Goal: Task Accomplishment & Management: Complete application form

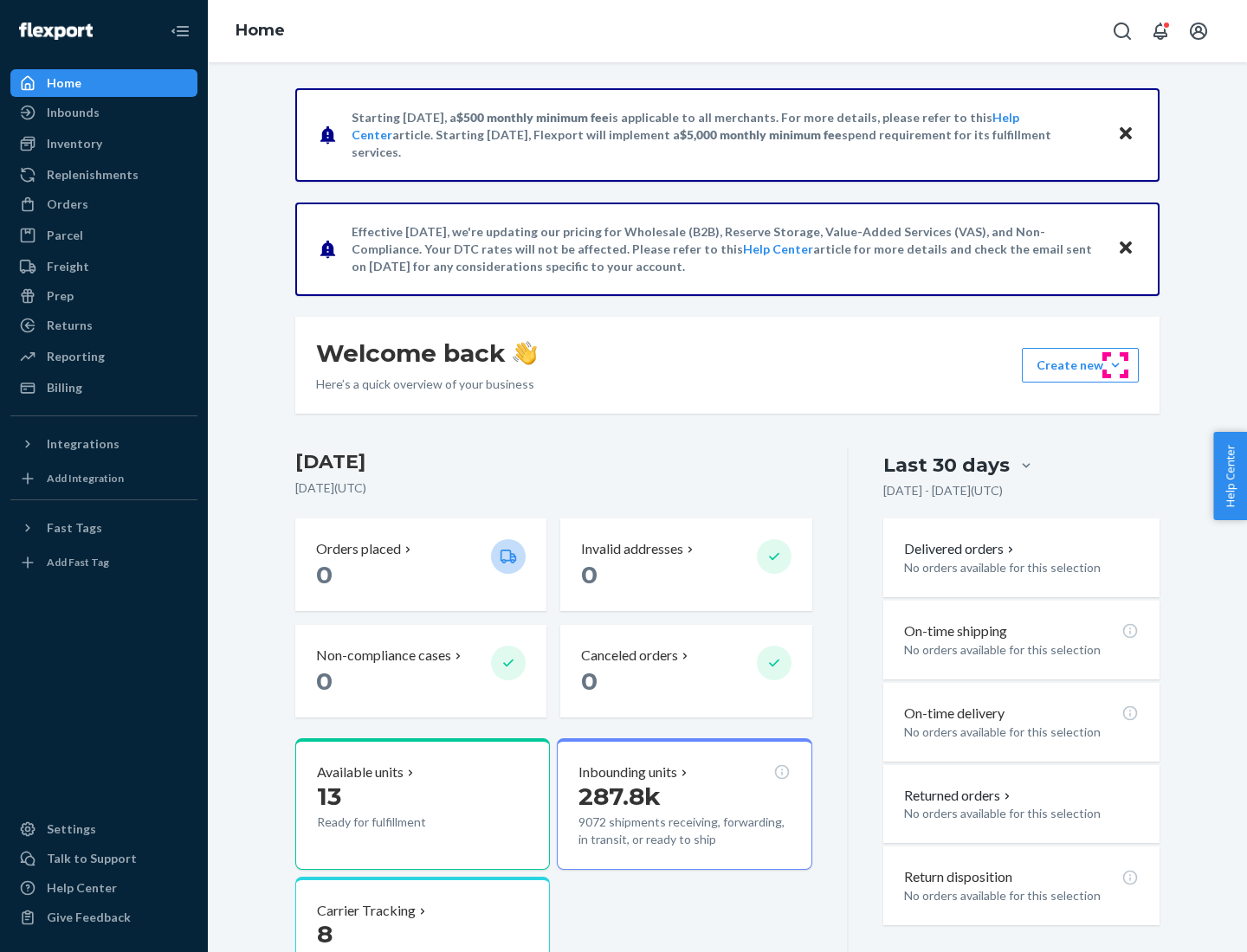
click at [1115, 365] on button "Create new Create new inbound Create new order Create new product" at bounding box center [1079, 365] width 117 height 35
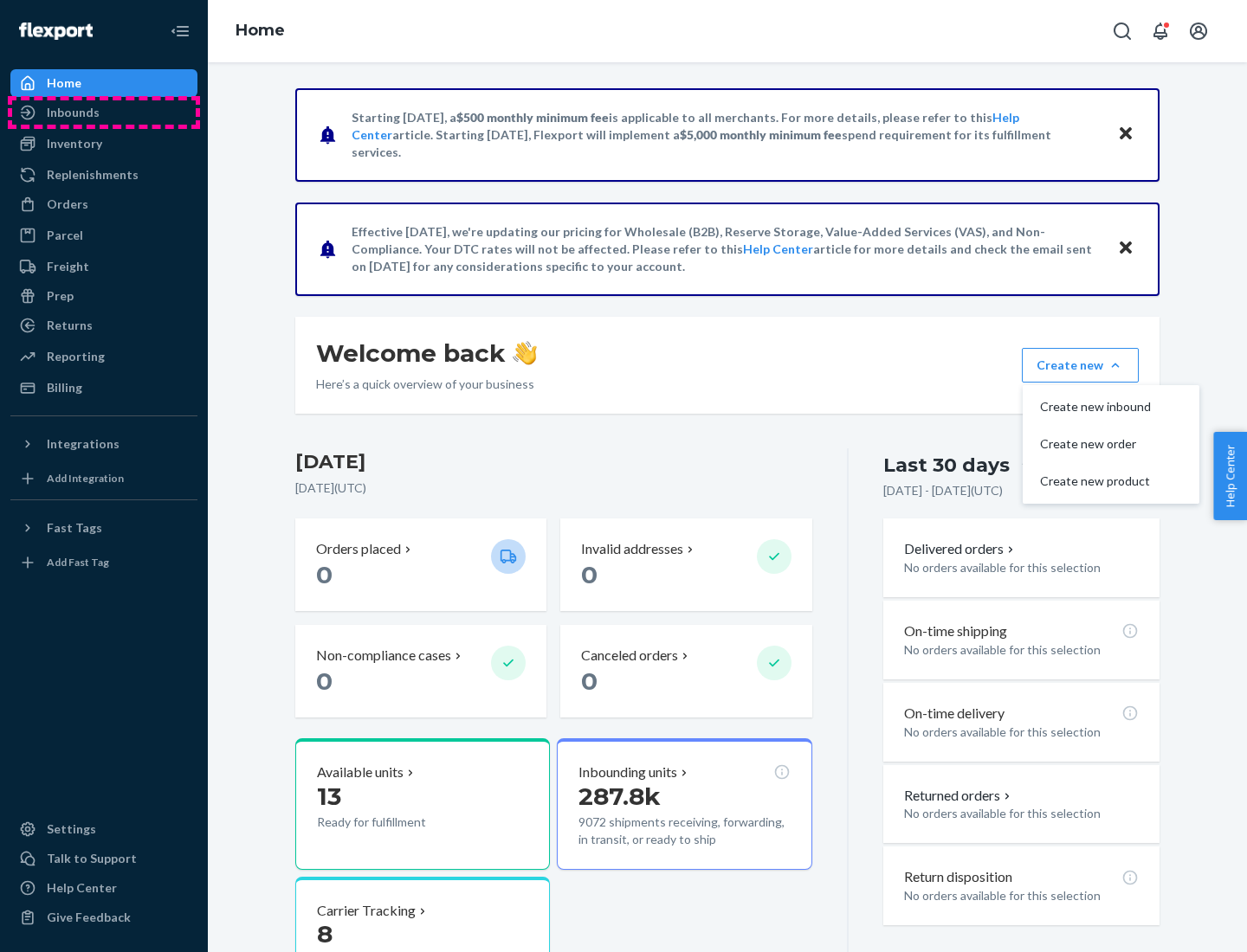
click at [104, 113] on div "Inbounds" at bounding box center [104, 112] width 183 height 24
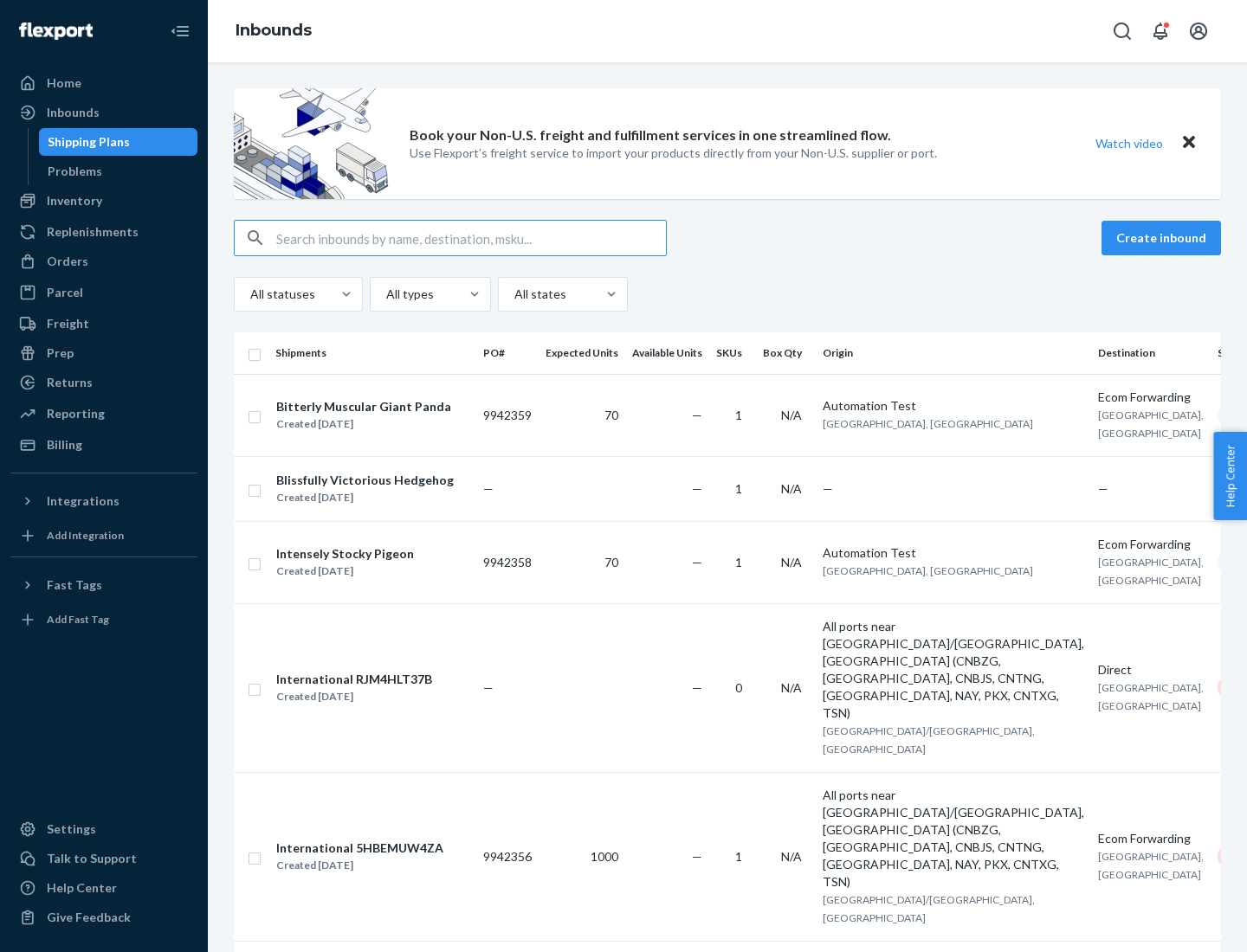
click at [1164, 238] on button "Create inbound" at bounding box center [1161, 238] width 119 height 35
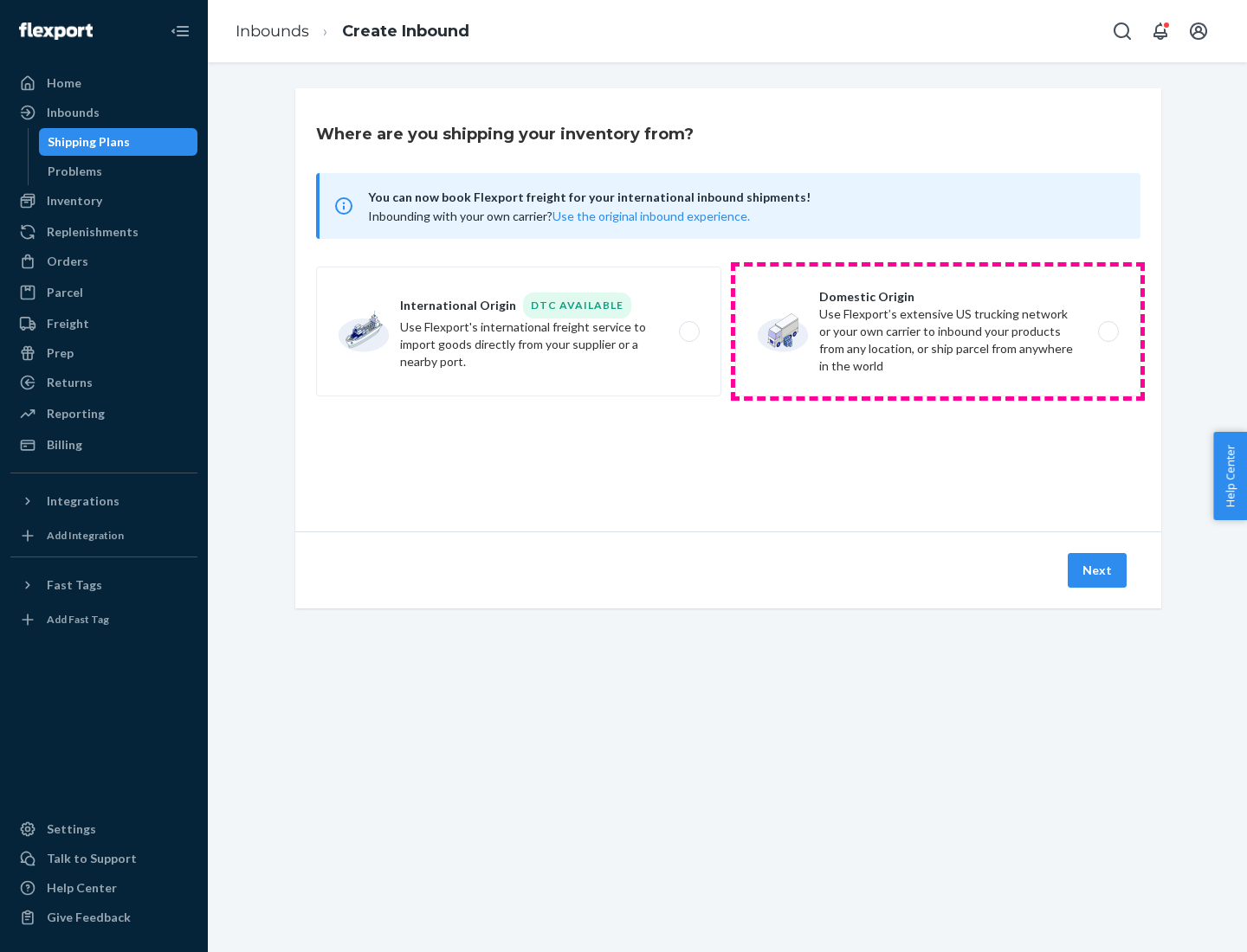
click at [938, 331] on label "Domestic Origin Use Flexport’s extensive US trucking network or your own carrie…" at bounding box center [938, 331] width 406 height 130
click at [1107, 331] on input "Domestic Origin Use Flexport’s extensive US trucking network or your own carrie…" at bounding box center [1113, 332] width 12 height 12
radio input "true"
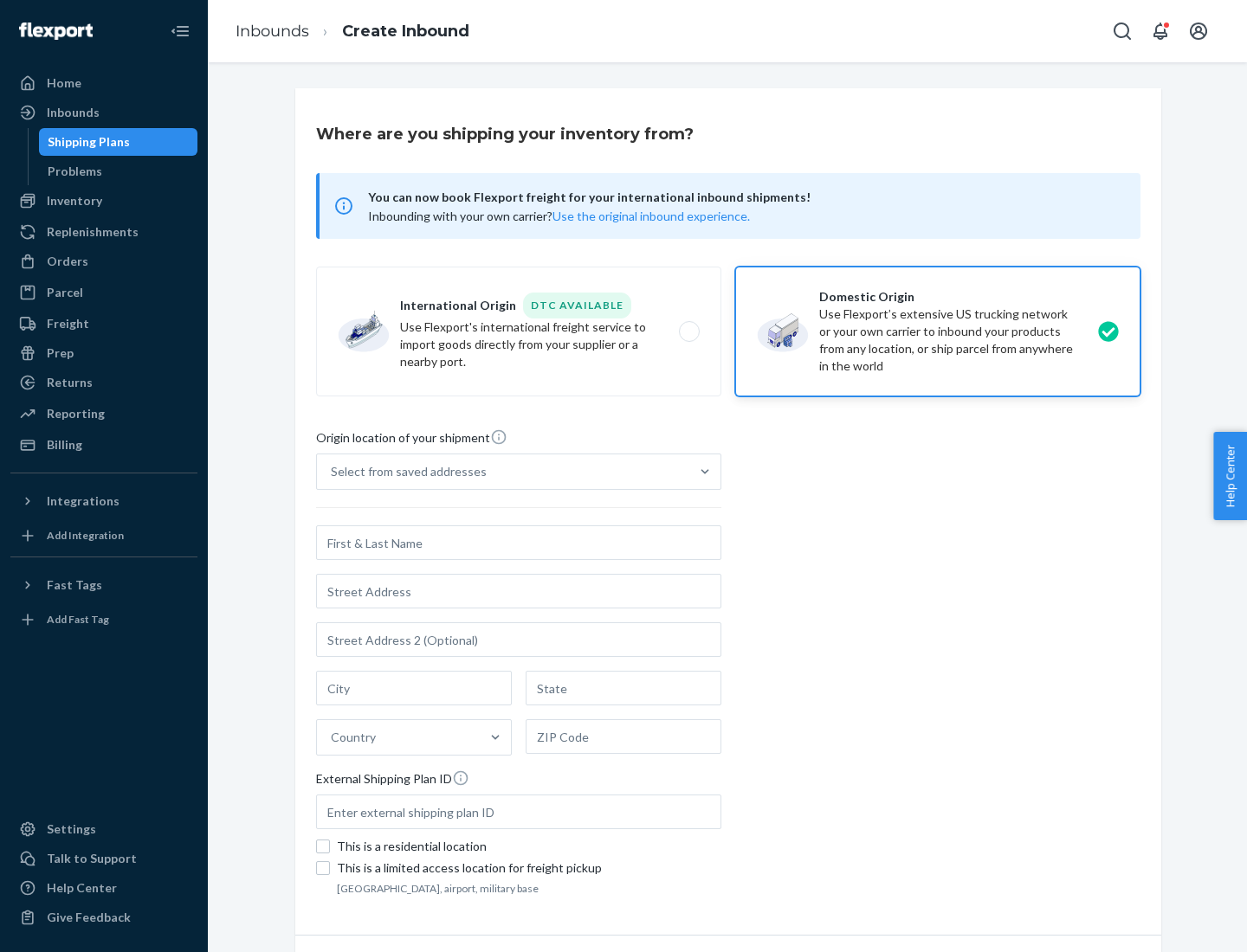
click at [405, 472] on div "Select from saved addresses" at bounding box center [409, 472] width 156 height 17
click at [332, 472] on input "Select from saved addresses" at bounding box center [332, 472] width 2 height 17
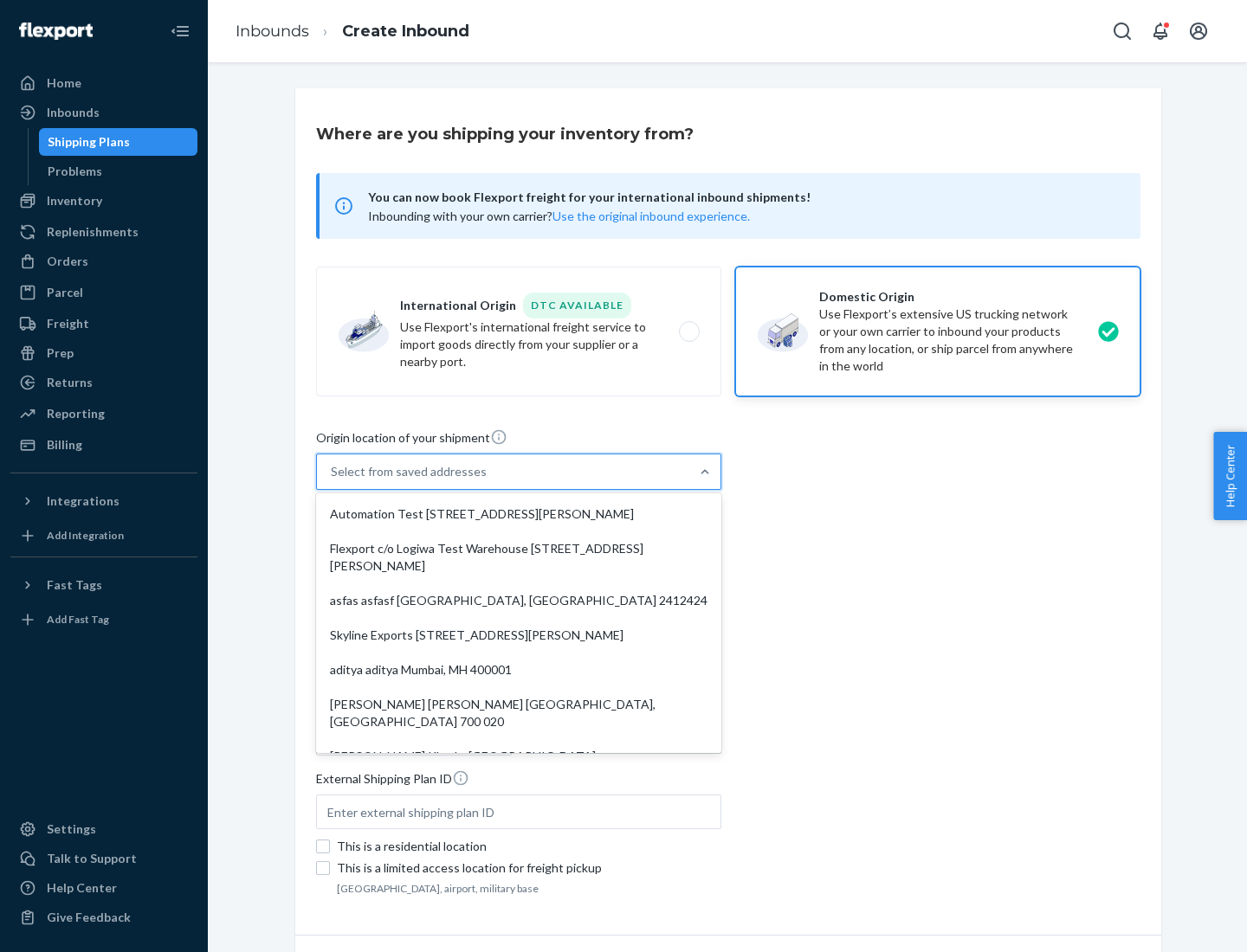
scroll to position [7, 0]
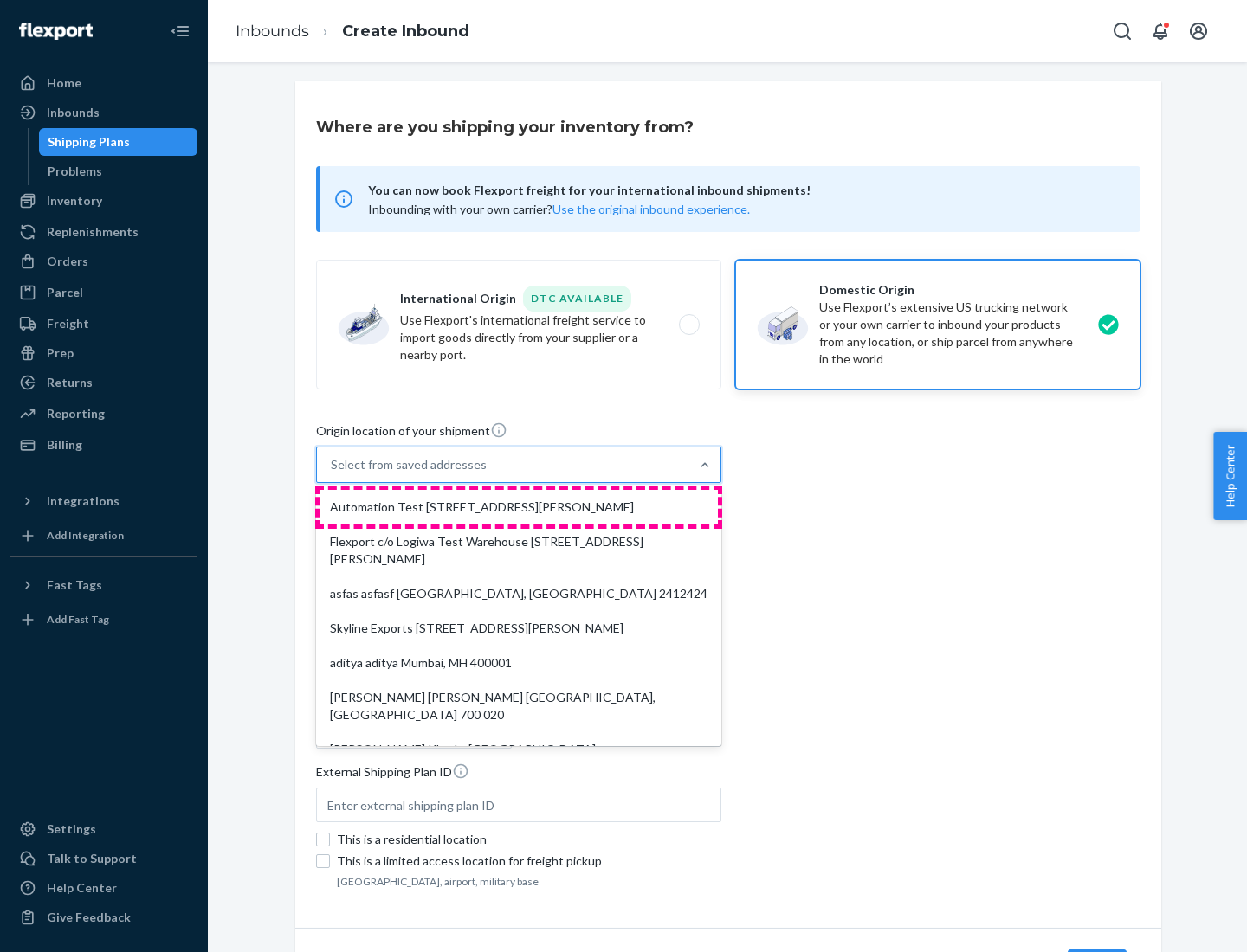
click at [518, 508] on div "Automation Test [STREET_ADDRESS][PERSON_NAME]" at bounding box center [518, 508] width 398 height 35
click at [332, 473] on input "option Automation Test [STREET_ADDRESS][PERSON_NAME]. 9 results available. Use …" at bounding box center [332, 465] width 2 height 17
type input "Automation Test"
type input "9th Floor"
type input "[GEOGRAPHIC_DATA]"
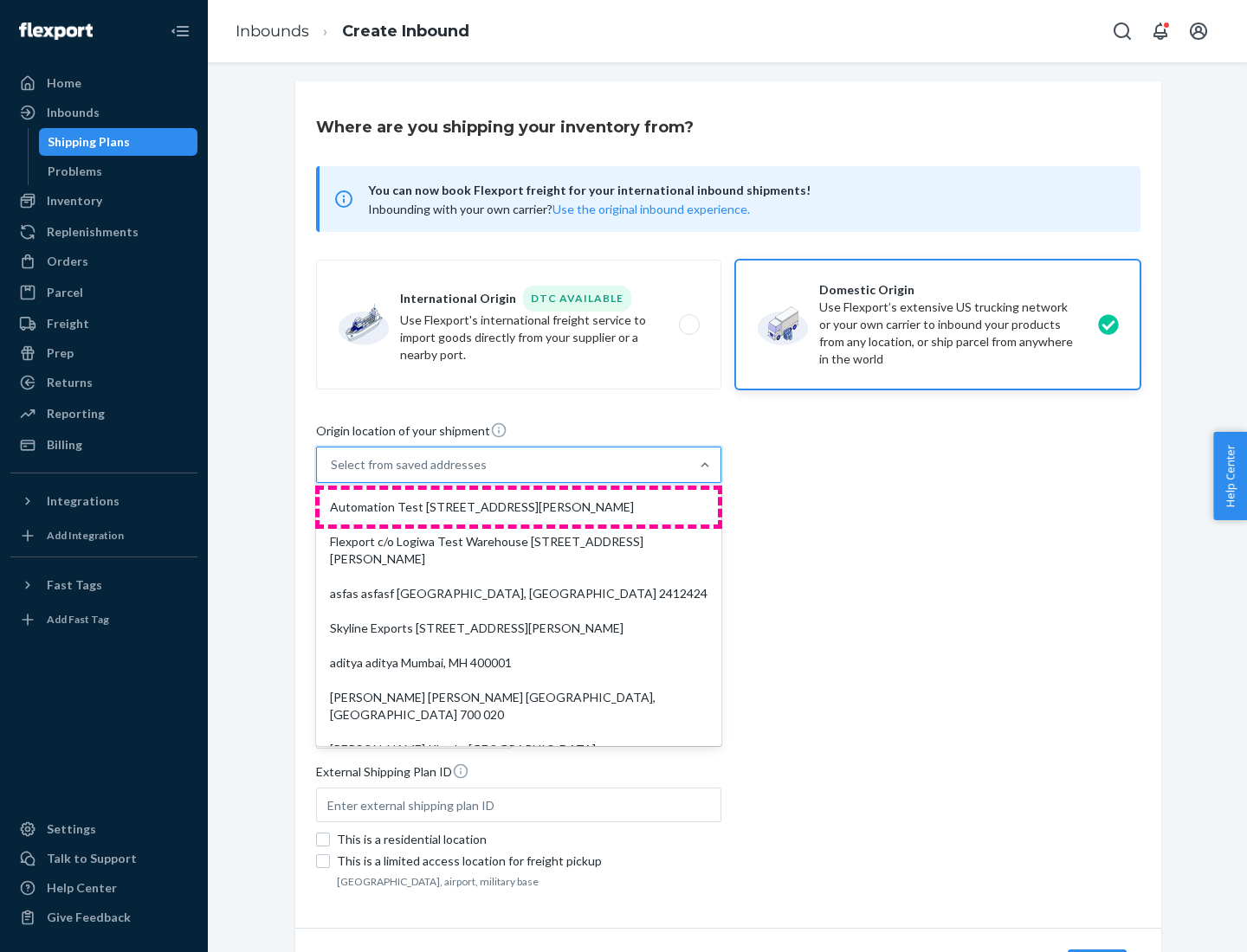
type input "CA"
type input "94104"
type input "[STREET_ADDRESS][PERSON_NAME]"
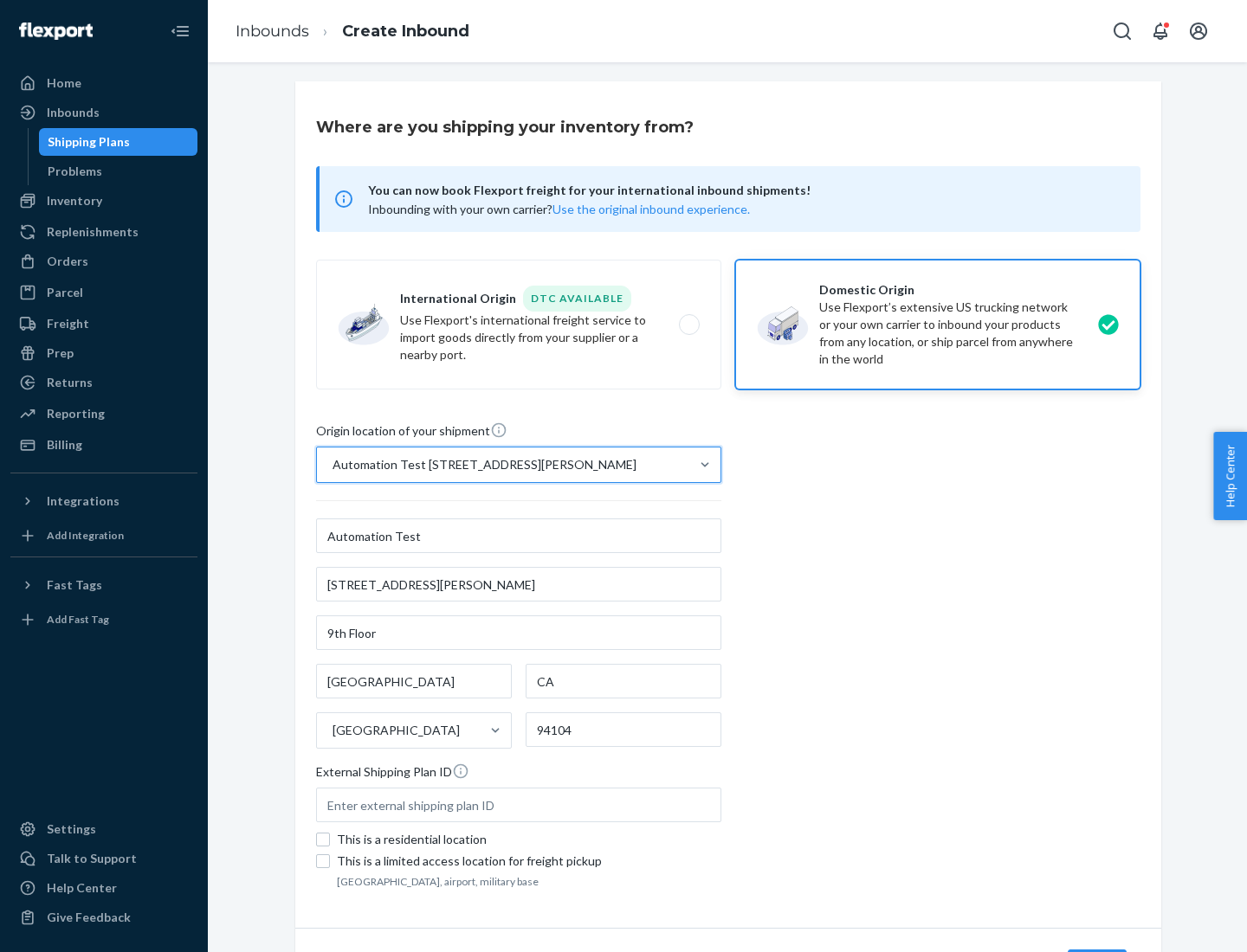
scroll to position [101, 0]
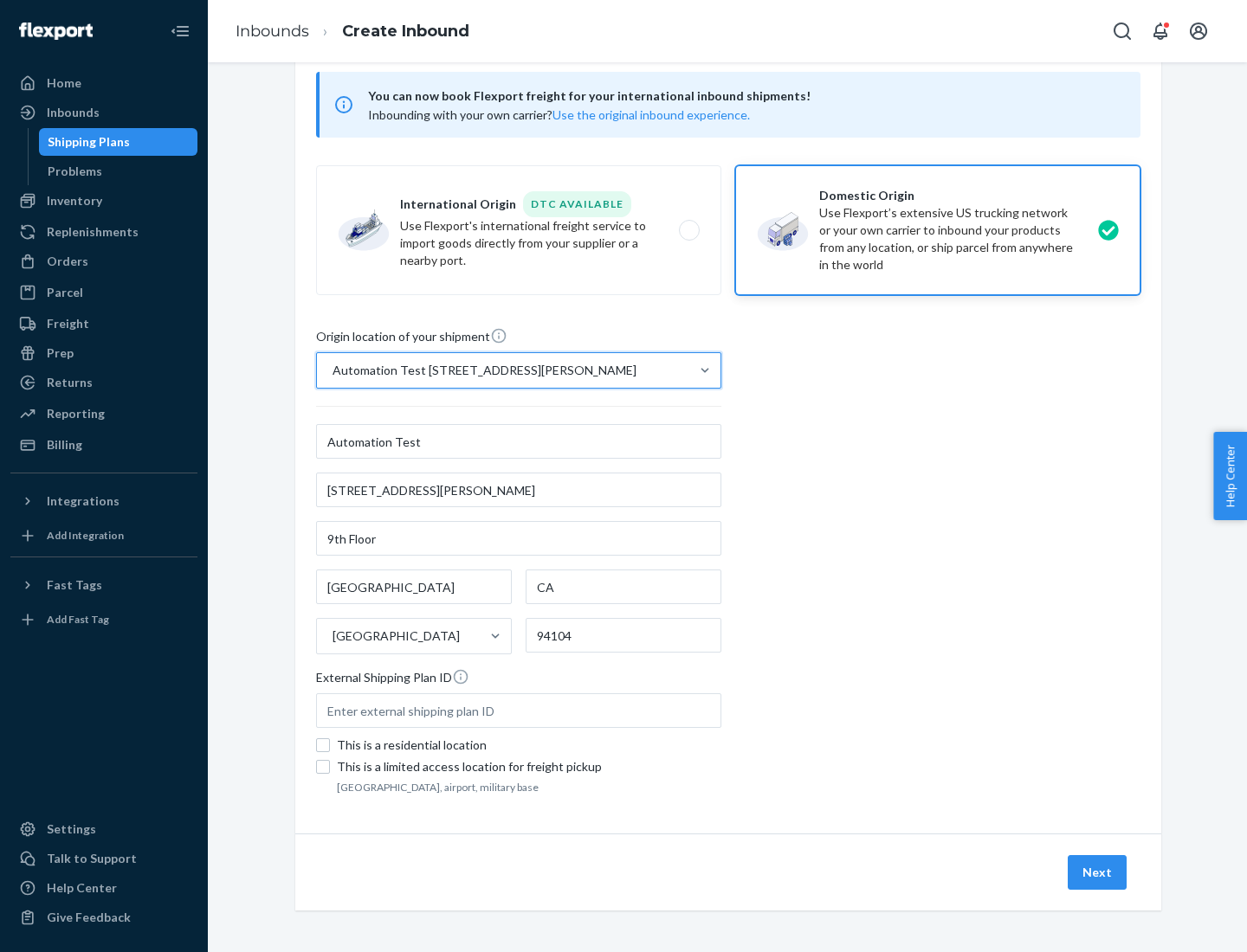
click at [1098, 873] on button "Next" at bounding box center [1097, 873] width 59 height 35
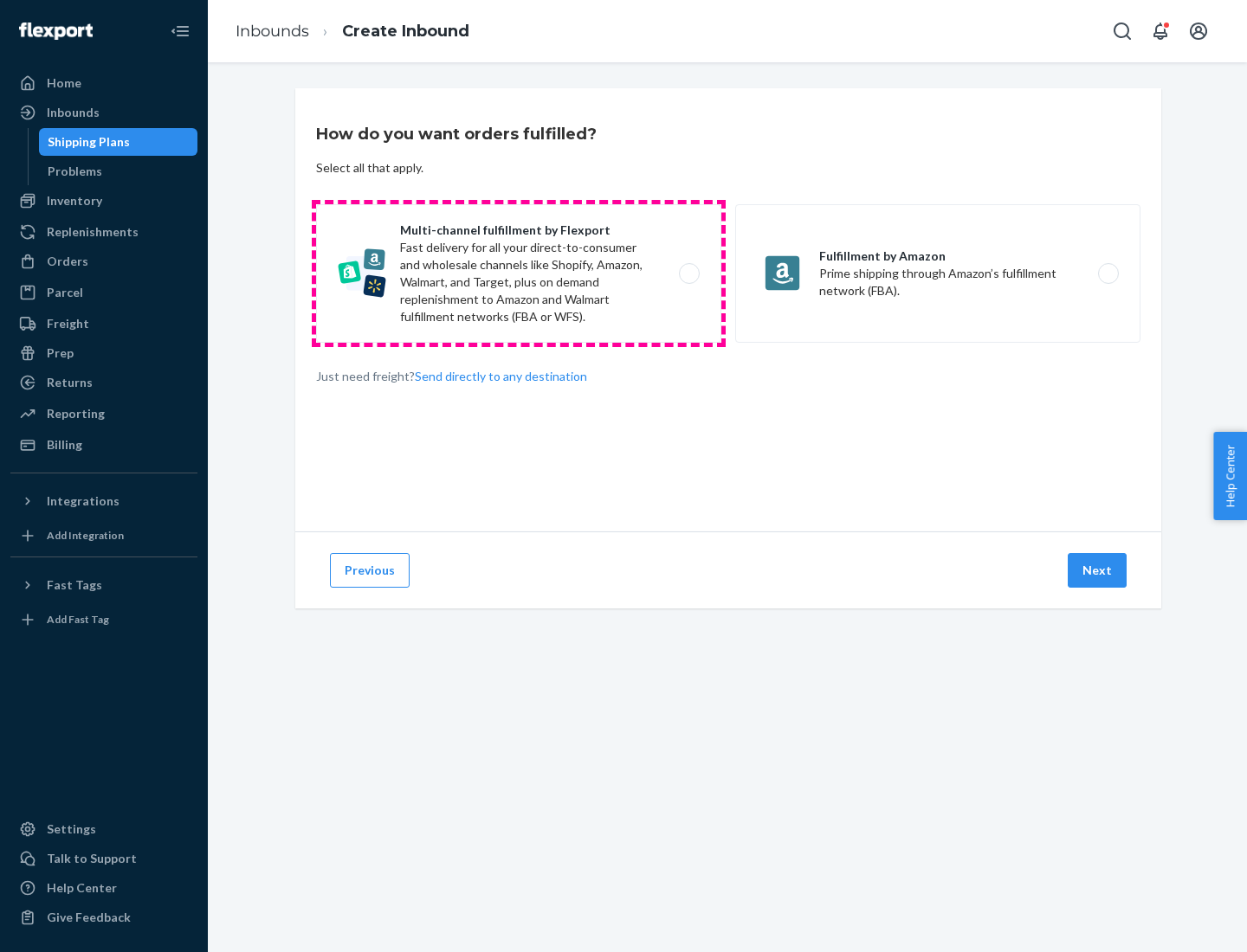
click at [518, 274] on label "Multi-channel fulfillment by Flexport Fast delivery for all your direct-to-cons…" at bounding box center [518, 274] width 406 height 139
click at [688, 274] on input "Multi-channel fulfillment by Flexport Fast delivery for all your direct-to-cons…" at bounding box center [694, 275] width 12 height 12
radio input "true"
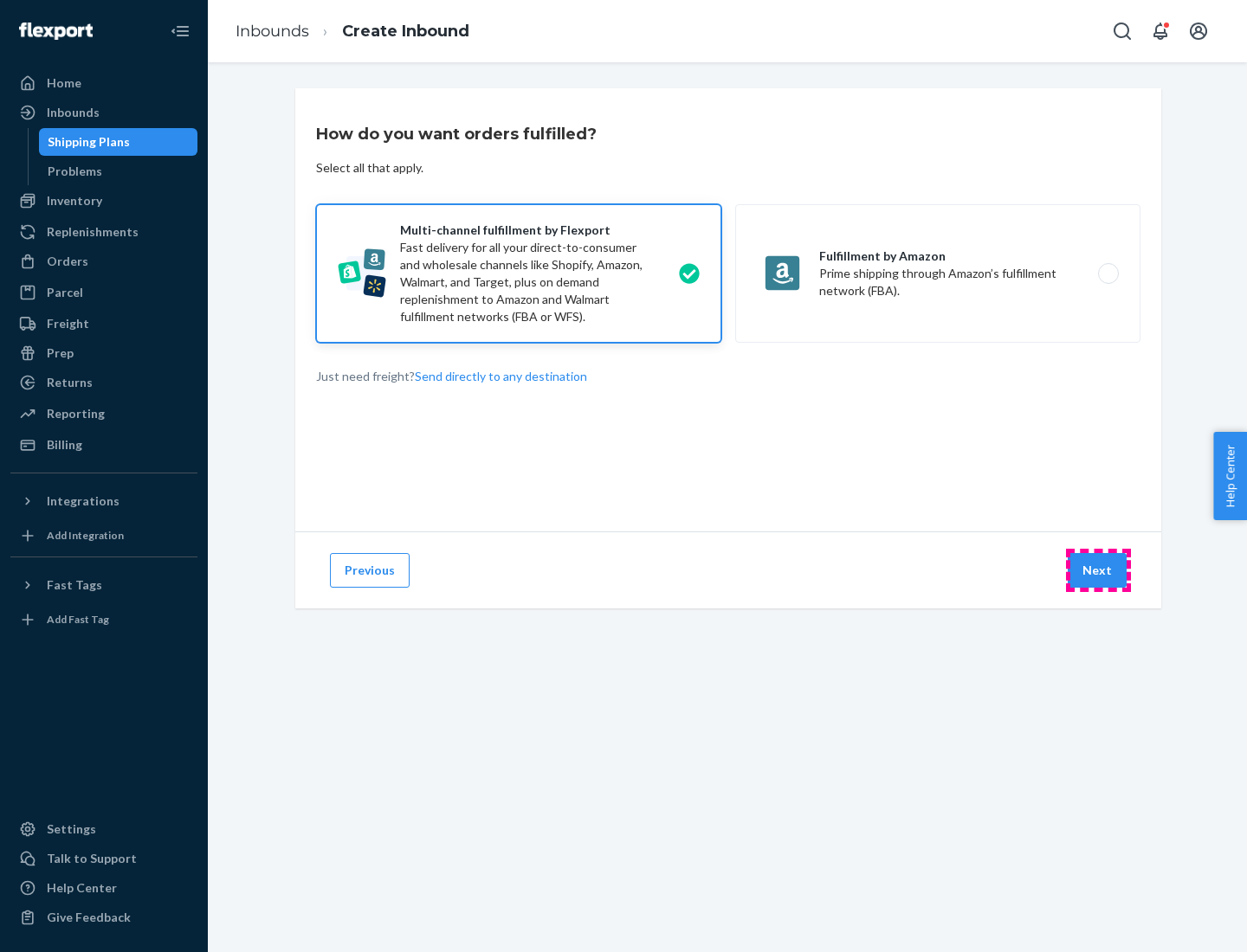
click at [1098, 570] on button "Next" at bounding box center [1097, 570] width 59 height 35
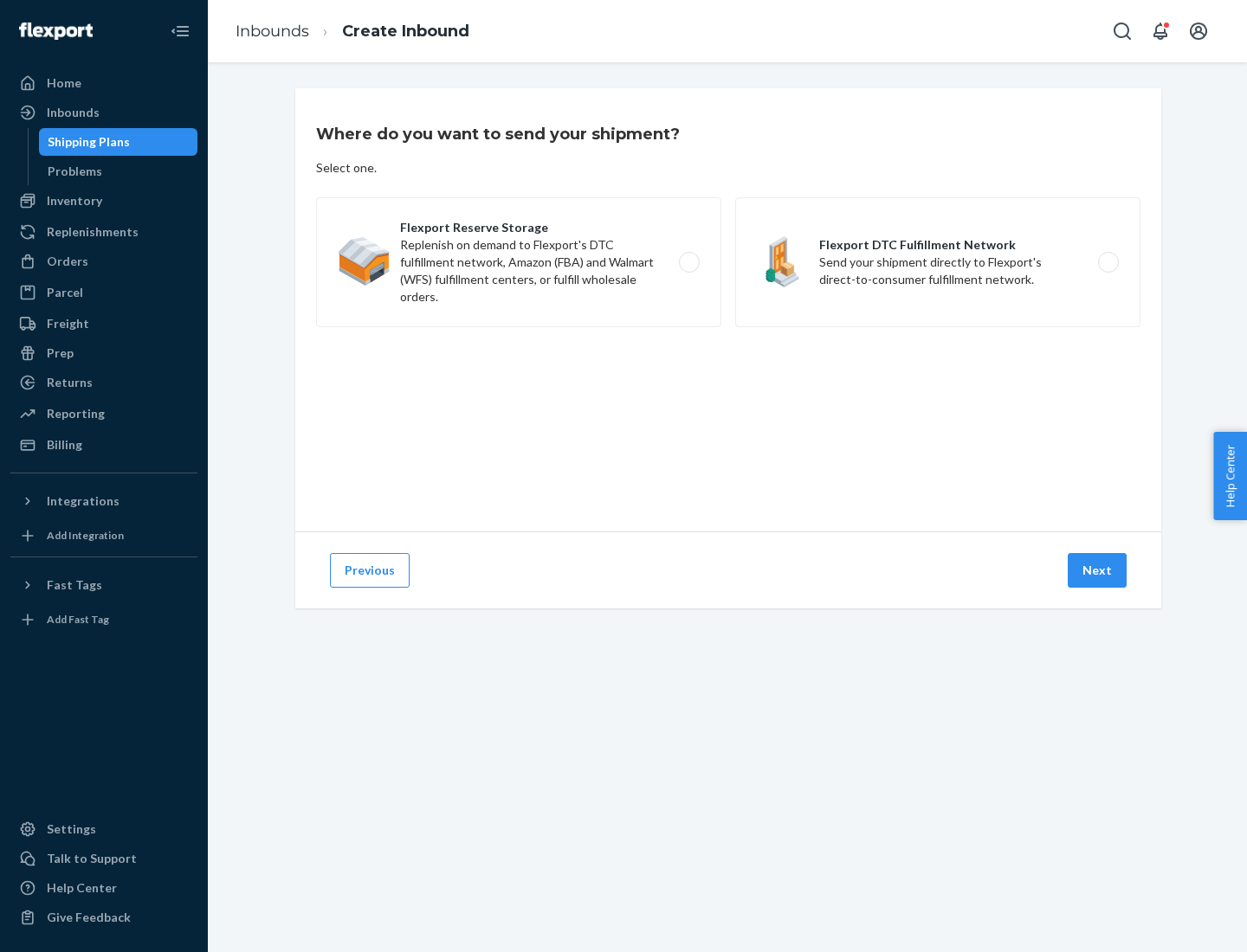
click at [938, 262] on label "Flexport DTC Fulfillment Network Send your shipment directly to Flexport's dire…" at bounding box center [938, 262] width 406 height 130
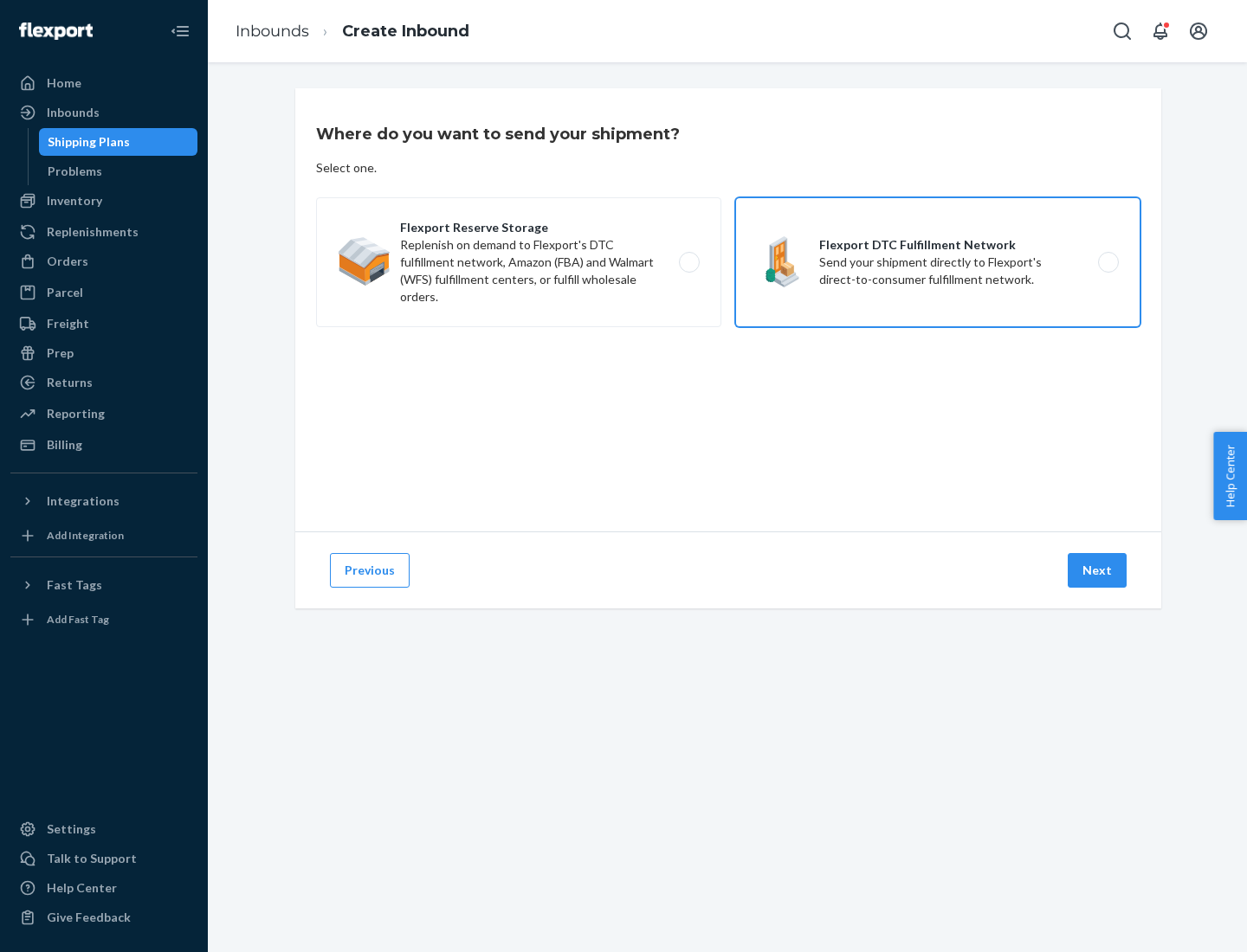
click at [1107, 262] on input "Flexport DTC Fulfillment Network Send your shipment directly to Flexport's dire…" at bounding box center [1113, 263] width 12 height 12
radio input "true"
click at [1098, 570] on button "Next" at bounding box center [1097, 570] width 59 height 35
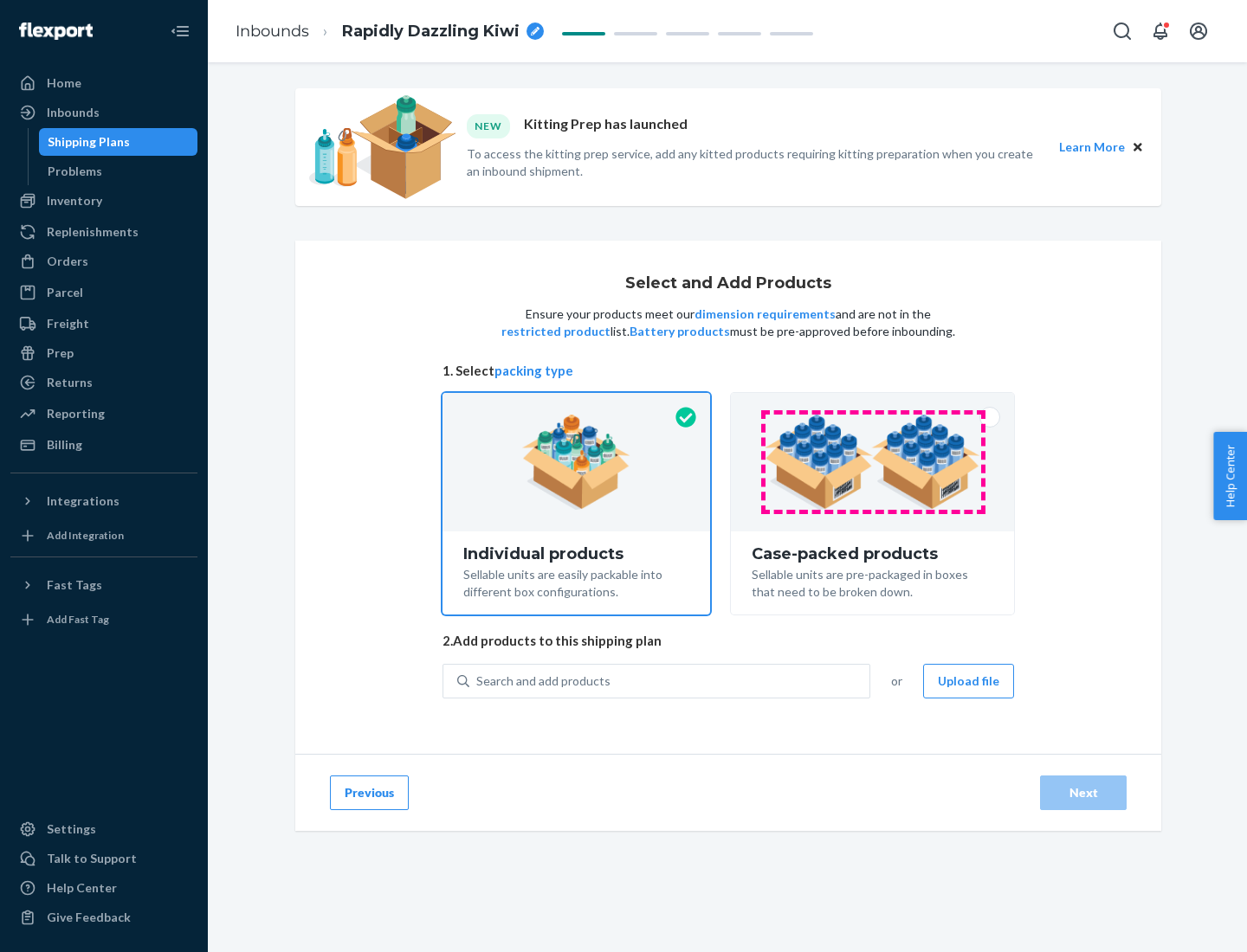
click at [873, 463] on img at bounding box center [872, 462] width 216 height 95
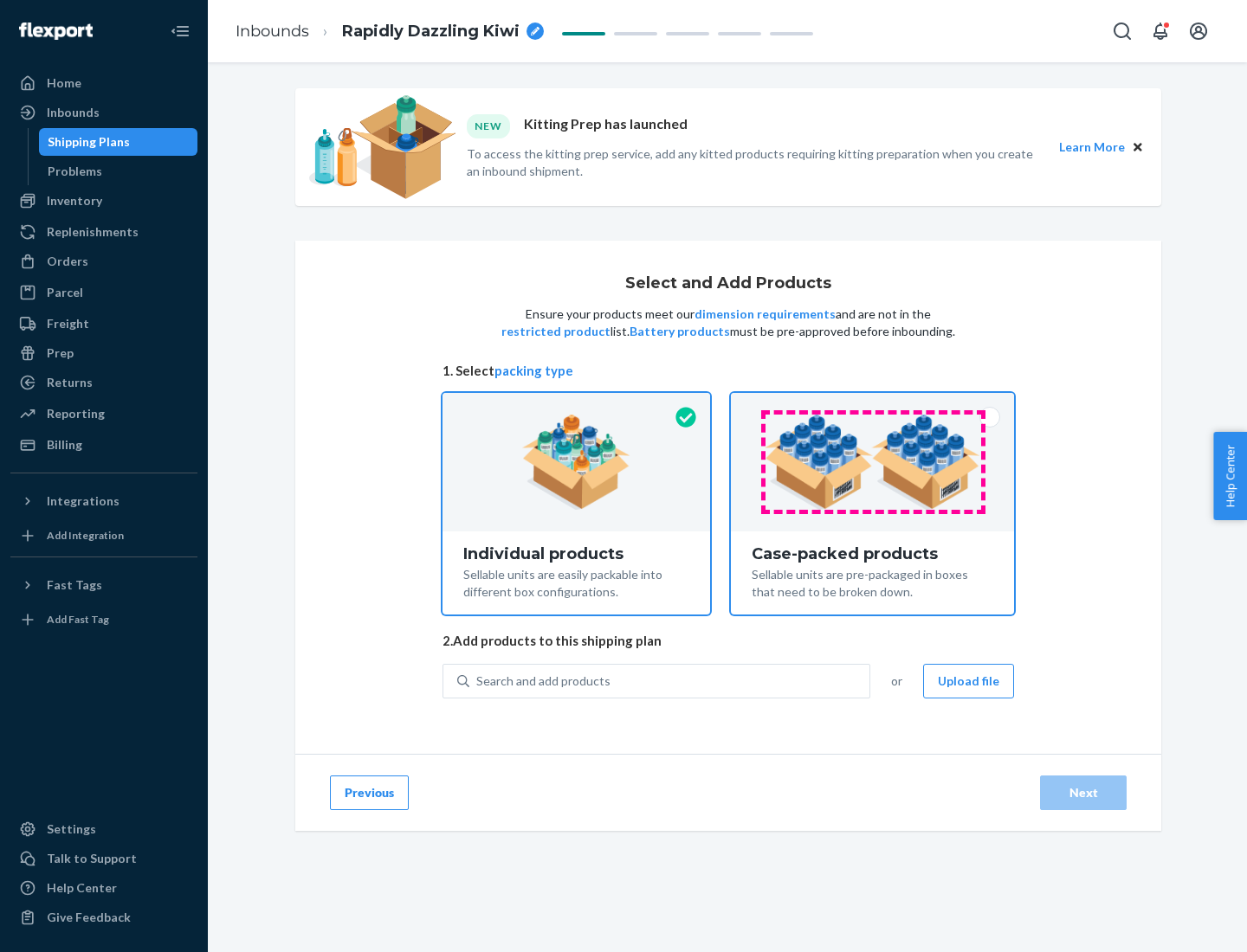
click at [873, 405] on input "Case-packed products Sellable units are pre-packaged in boxes that need to be b…" at bounding box center [872, 399] width 12 height 12
radio input "true"
radio input "false"
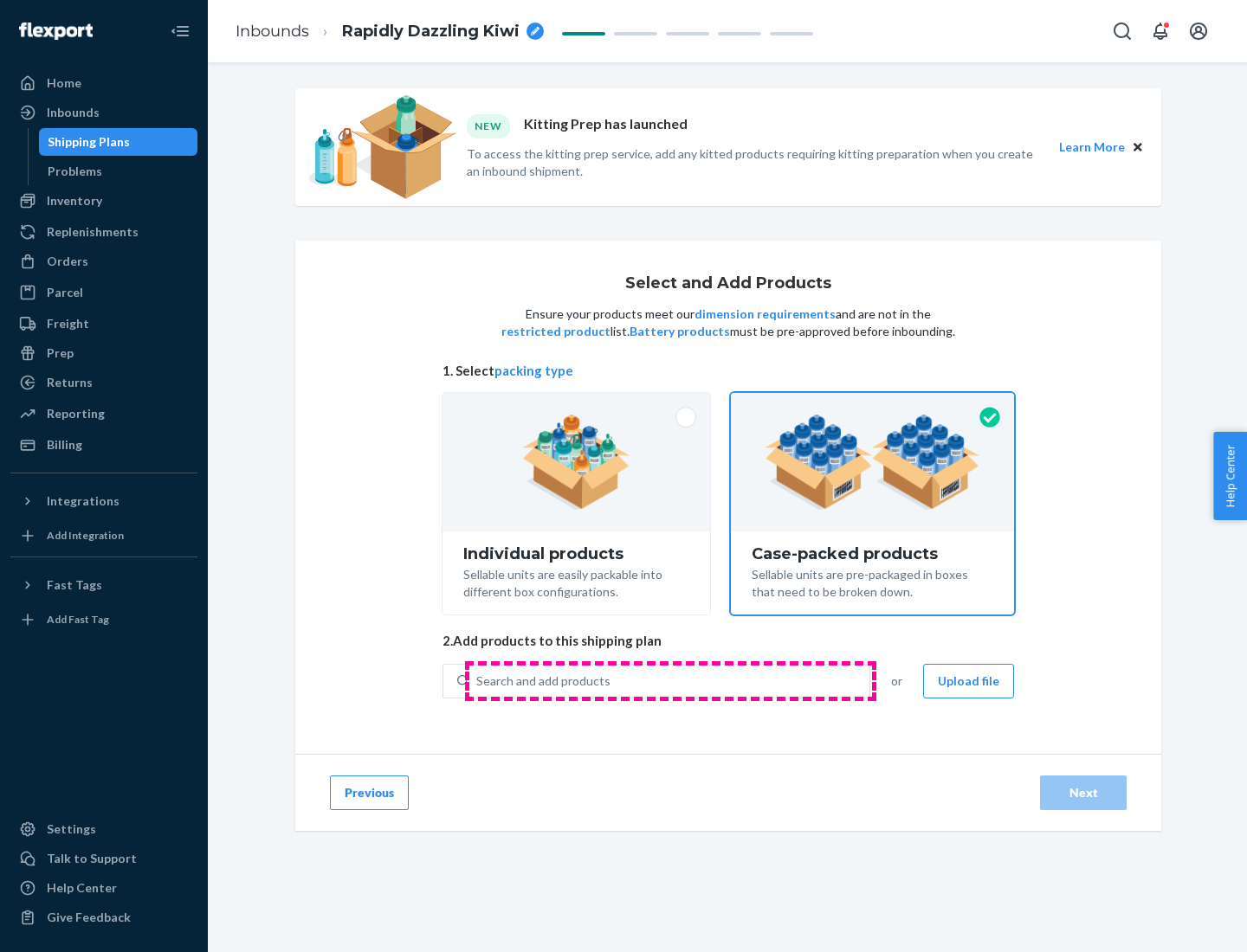
click at [670, 680] on div "Search and add products" at bounding box center [669, 681] width 400 height 31
click at [478, 680] on input "Search and add products" at bounding box center [477, 681] width 2 height 17
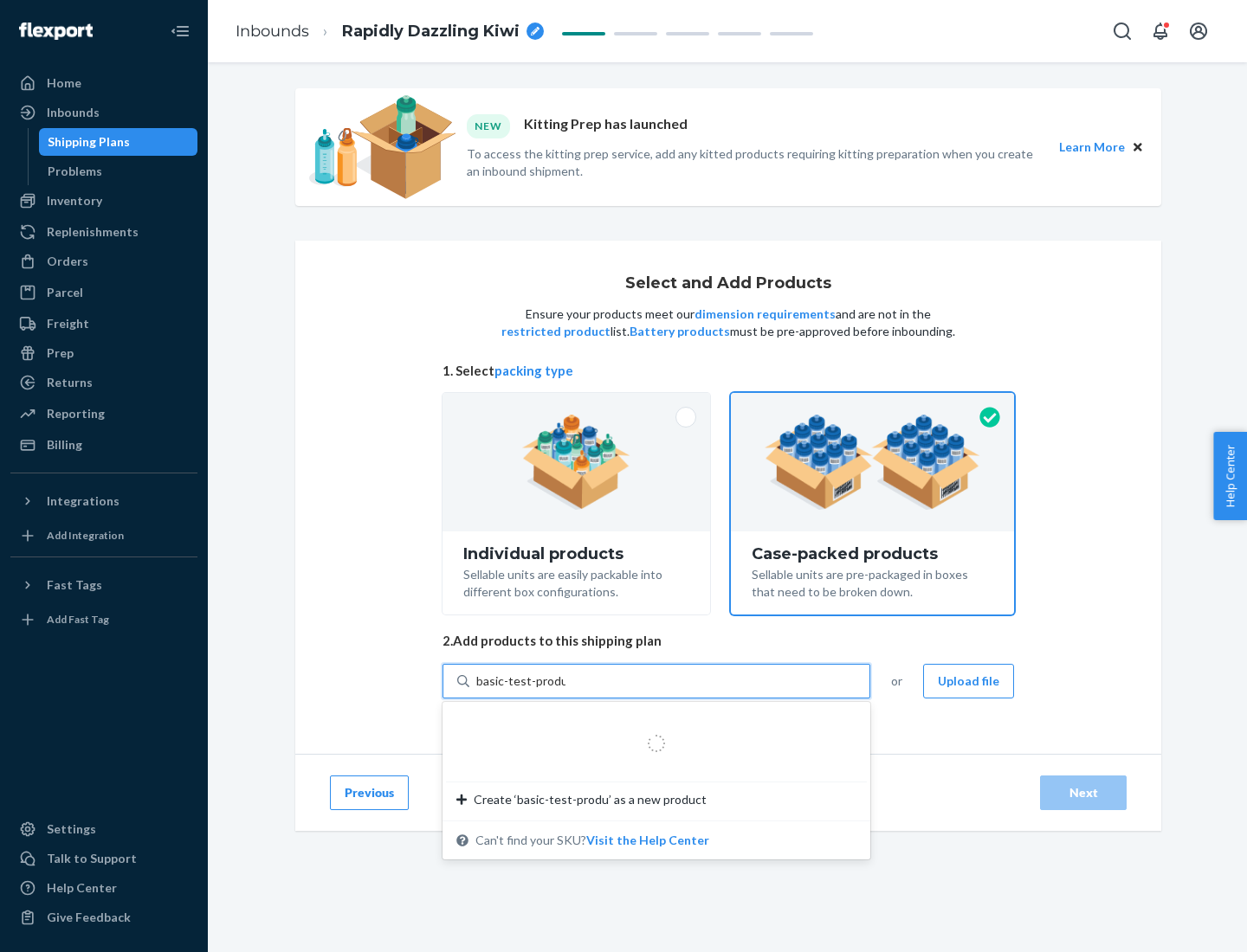
type input "basic-test-product-1"
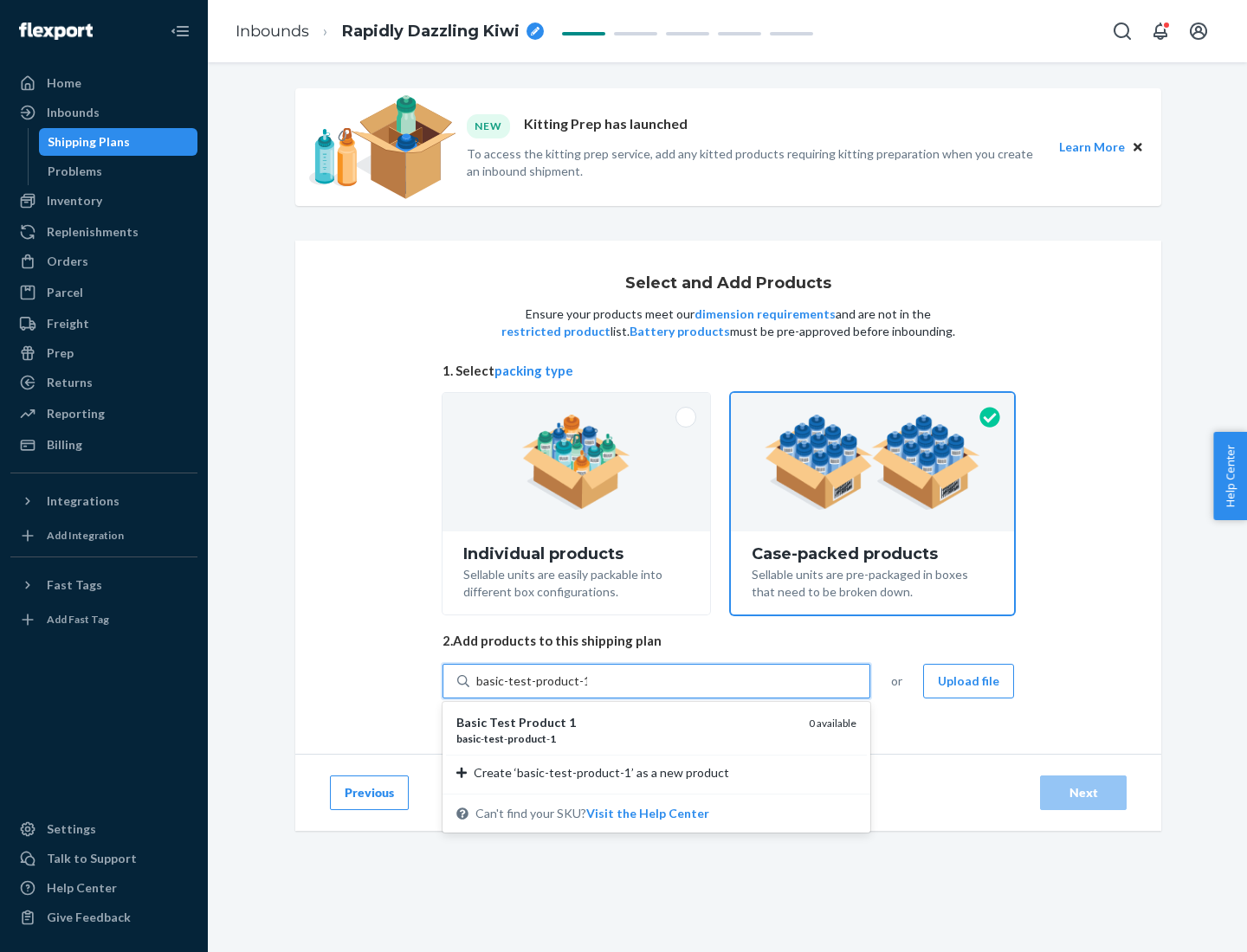
click at [626, 738] on div "basic - test - product - 1" at bounding box center [625, 738] width 338 height 14
click at [587, 690] on input "basic-test-product-1" at bounding box center [531, 681] width 111 height 17
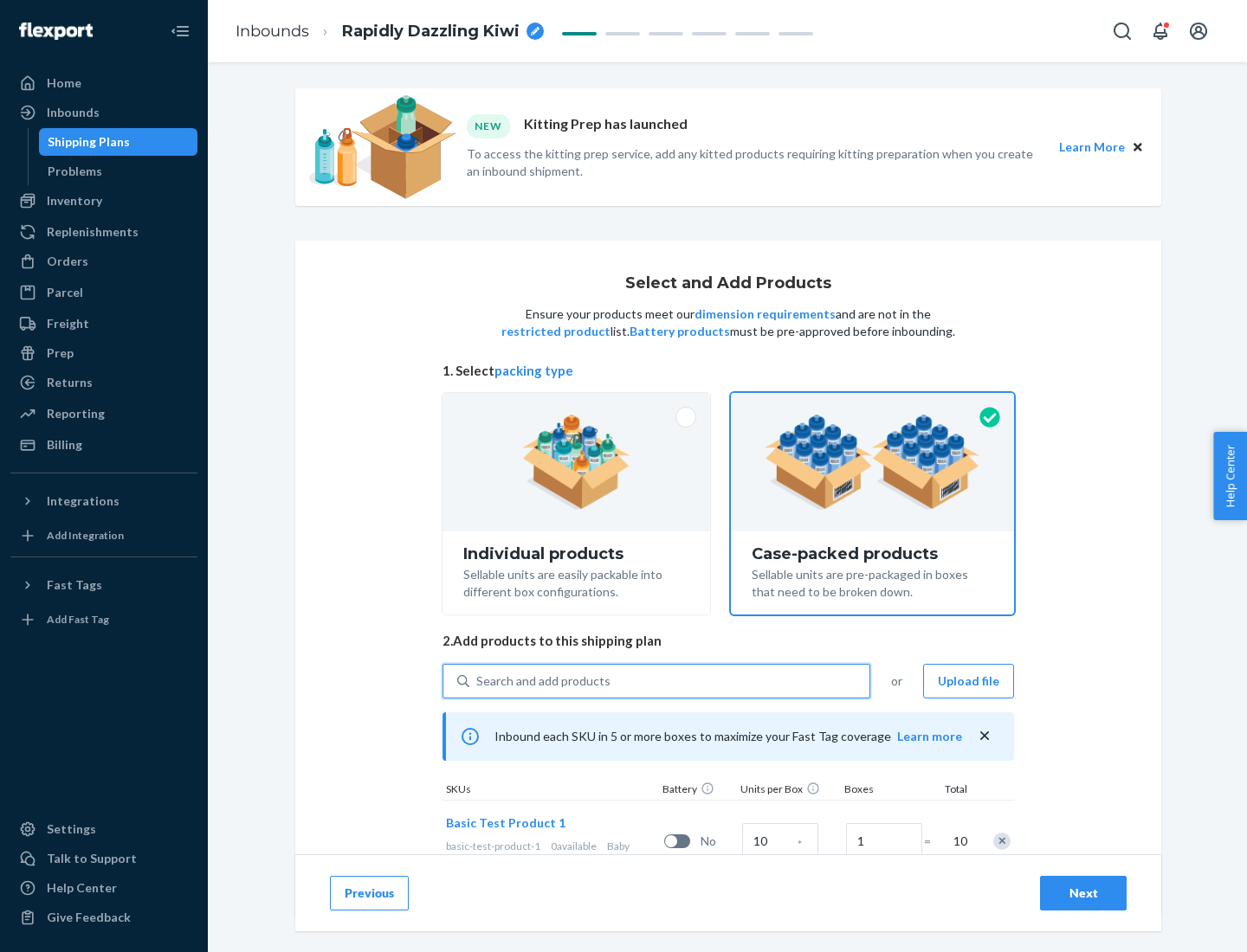
scroll to position [63, 0]
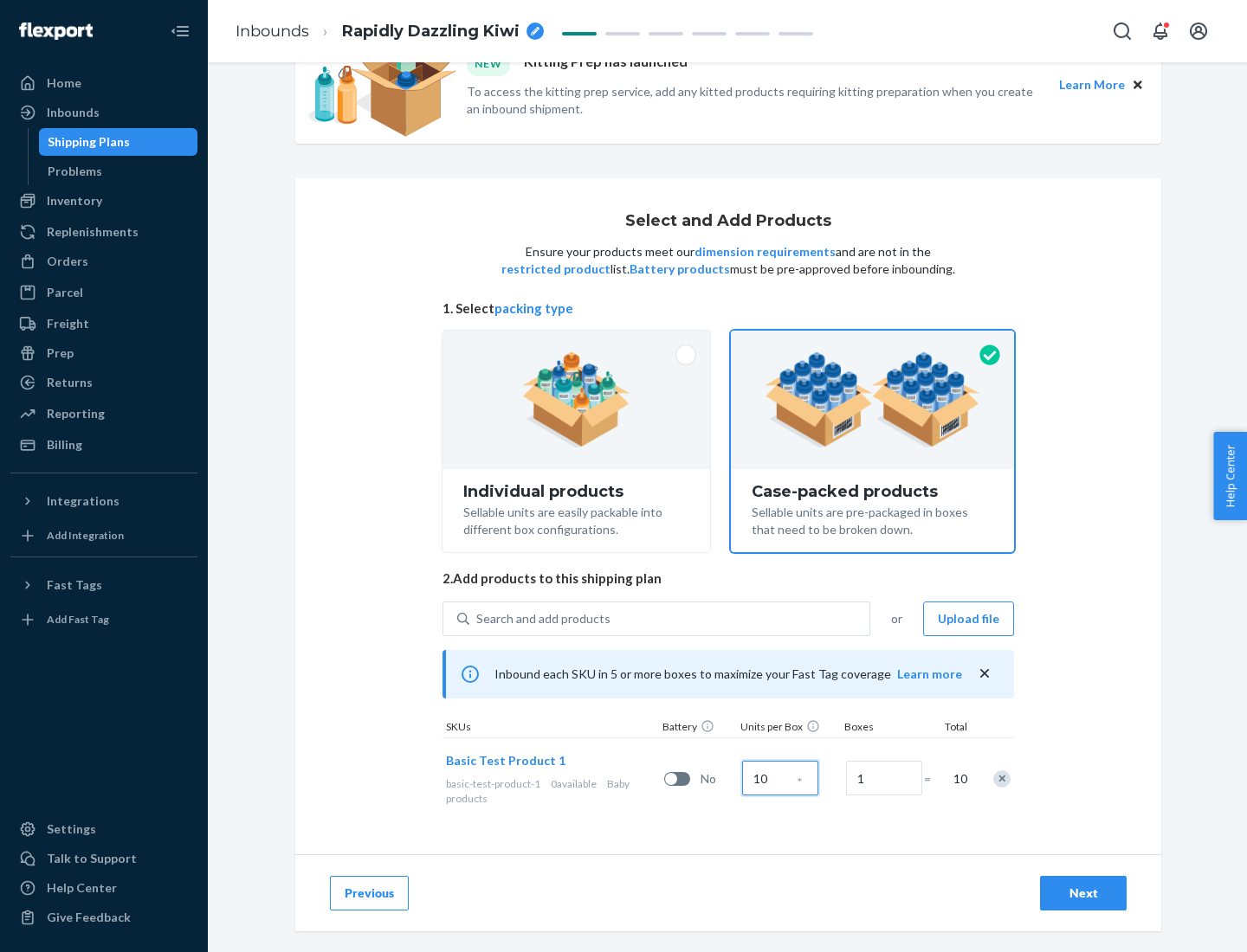
type input "10"
type input "7"
click at [1083, 893] on div "Next" at bounding box center [1082, 893] width 57 height 17
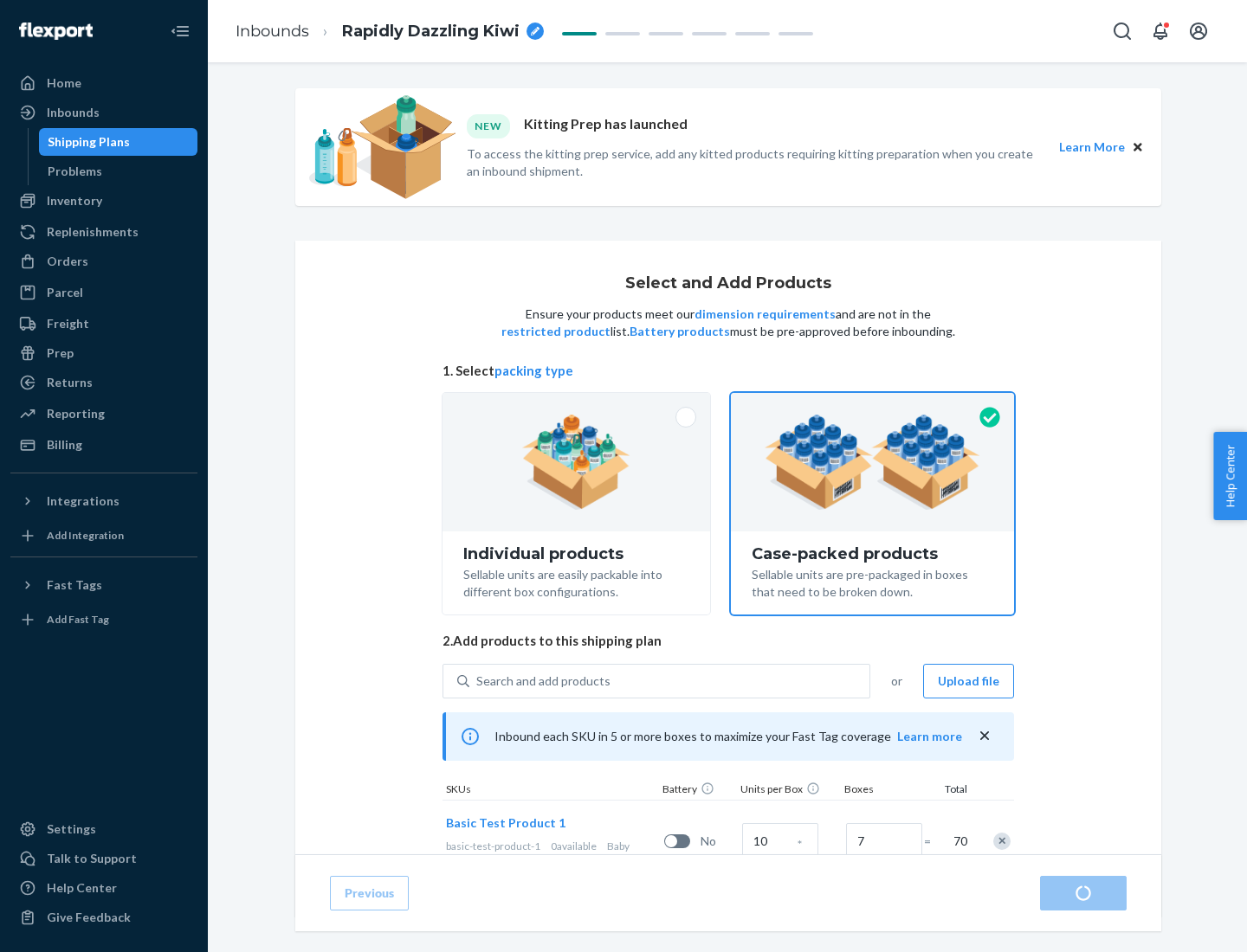
radio input "true"
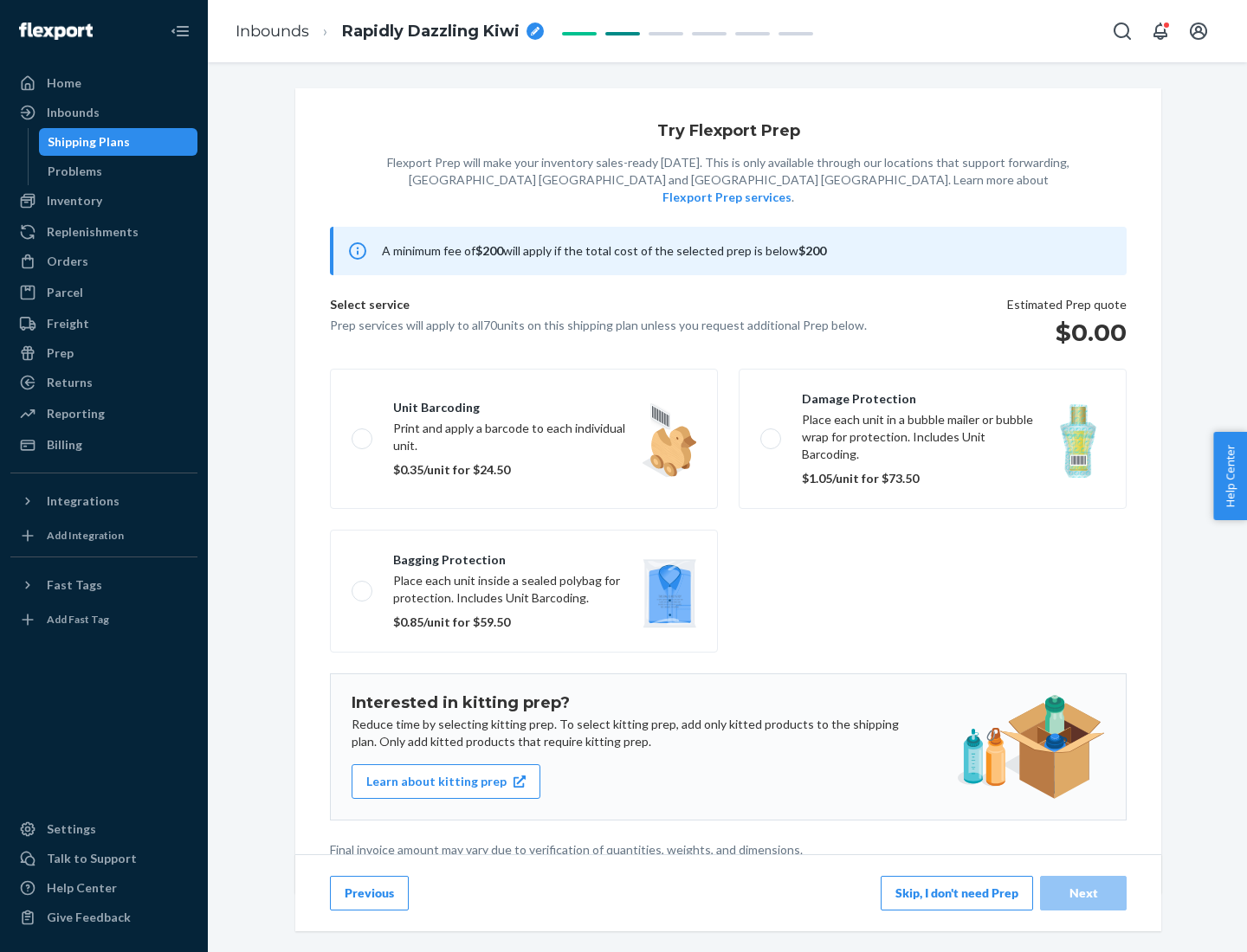
scroll to position [4, 0]
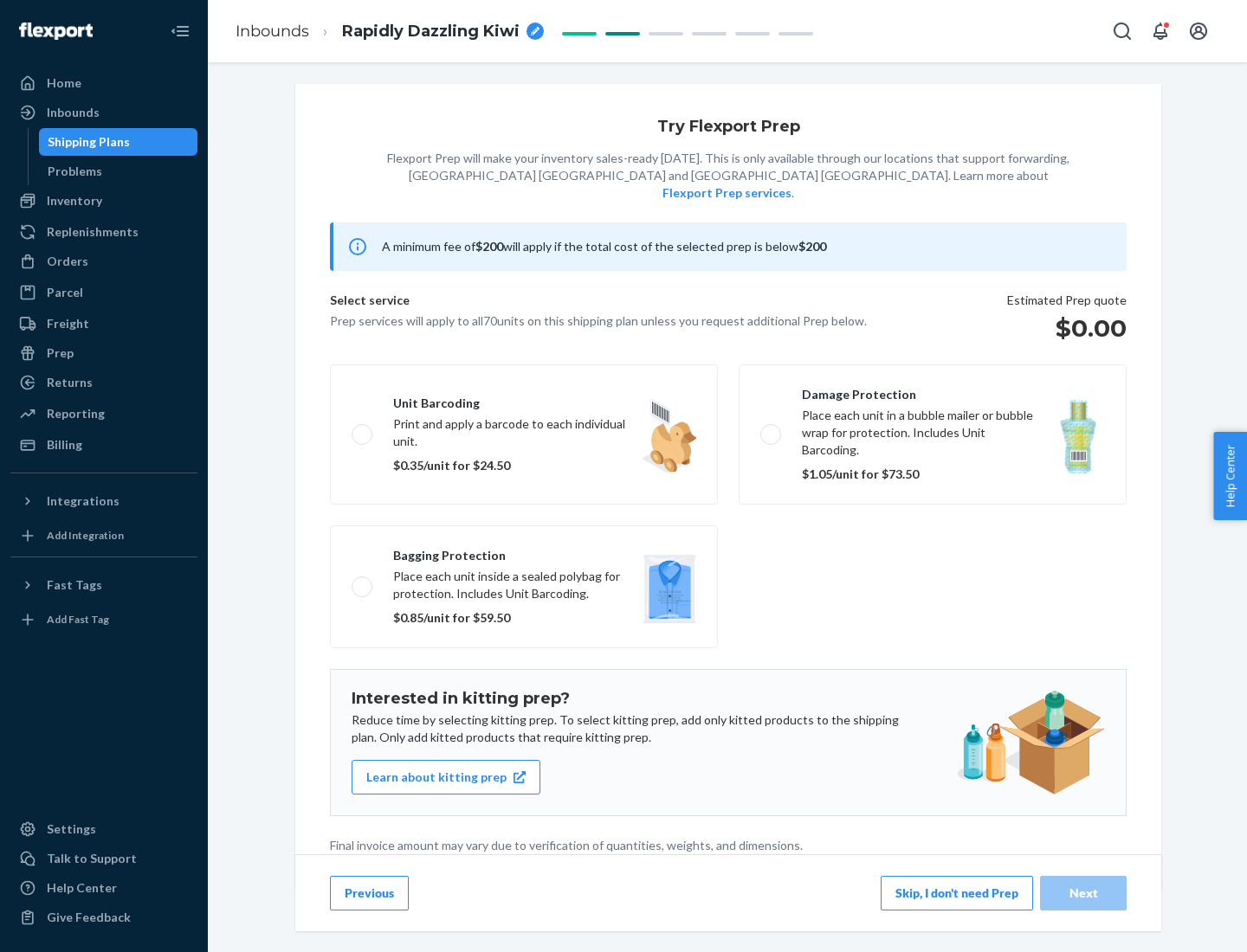
click at [524, 551] on label "Bagging protection Place each unit inside a sealed polybag for protection. Incl…" at bounding box center [523, 587] width 388 height 123
click at [362, 581] on input "Bagging protection Place each unit inside a sealed polybag for protection. Incl…" at bounding box center [358, 587] width 12 height 12
checkbox input "true"
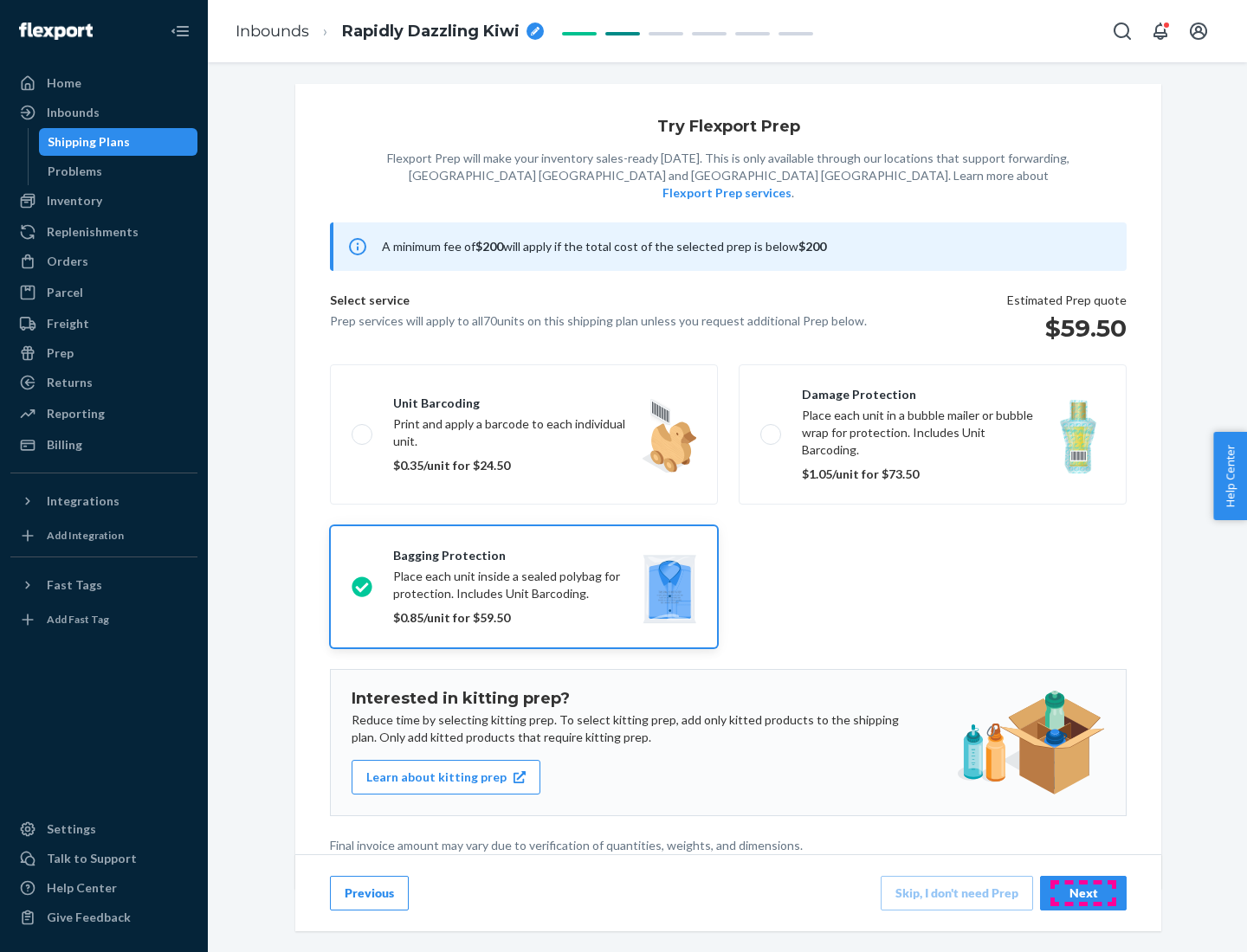
click at [1083, 892] on div "Next" at bounding box center [1082, 893] width 57 height 17
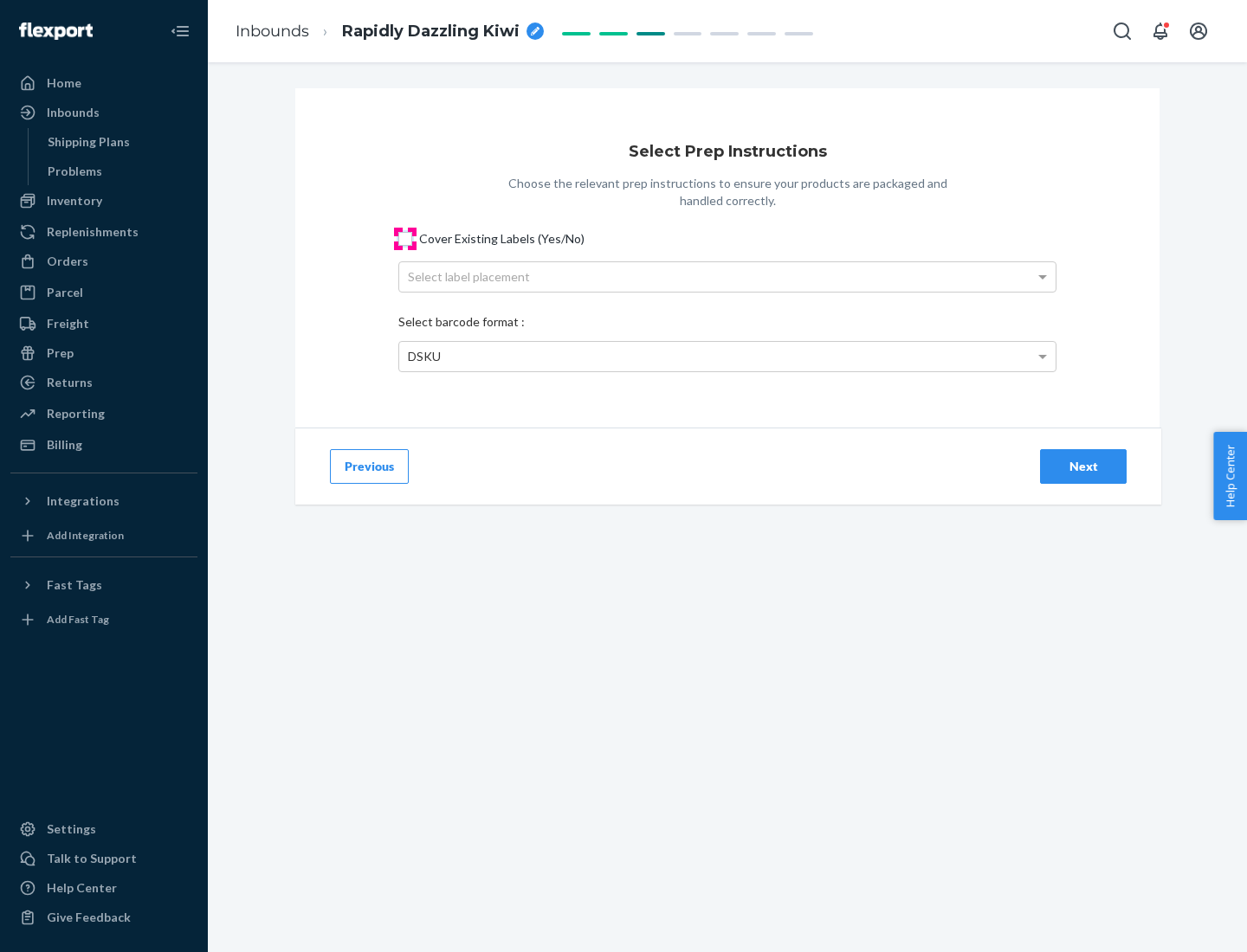
click at [406, 238] on input "Cover Existing Labels (Yes/No)" at bounding box center [405, 239] width 13 height 13
checkbox input "true"
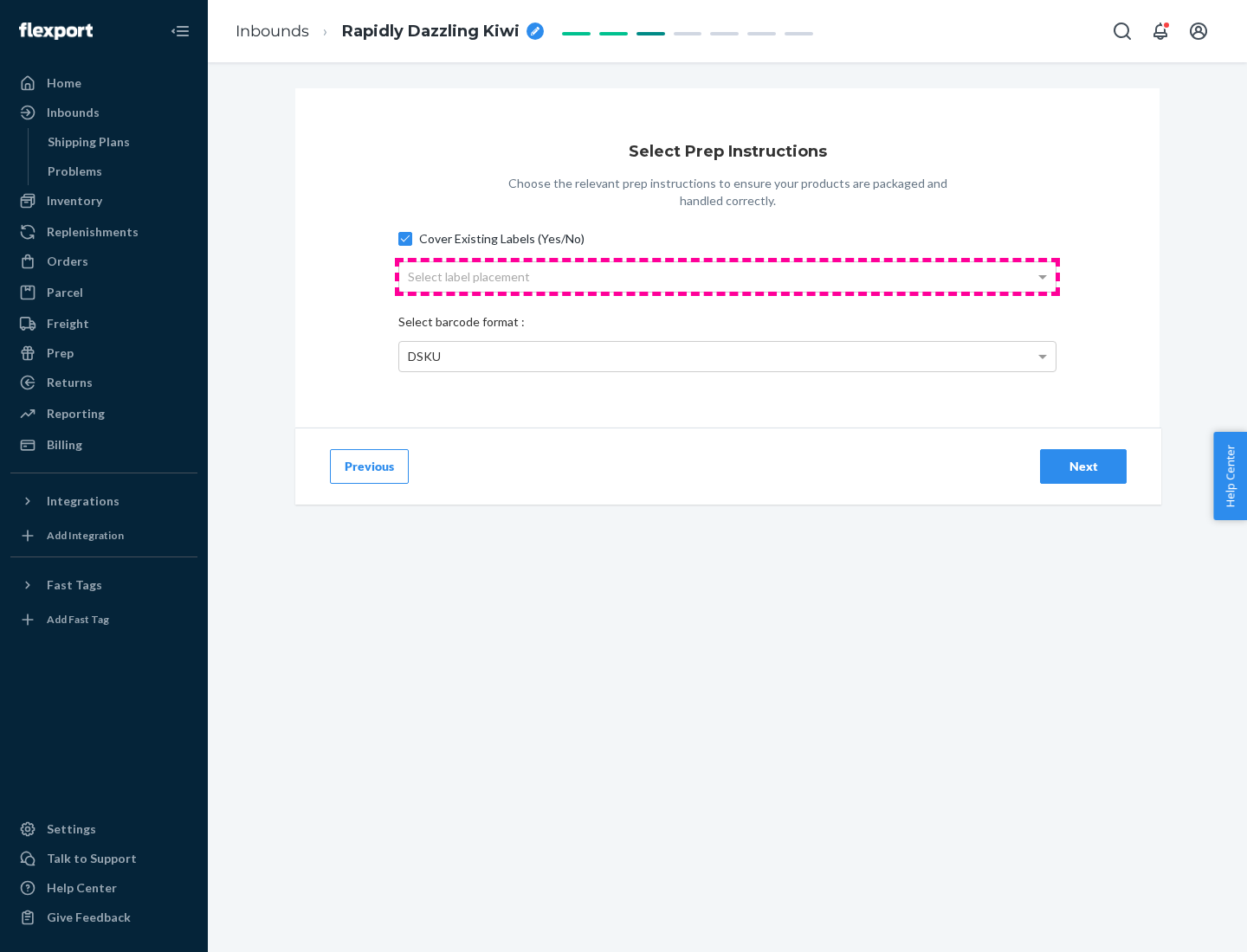
click at [728, 277] on div "Select label placement" at bounding box center [727, 277] width 656 height 30
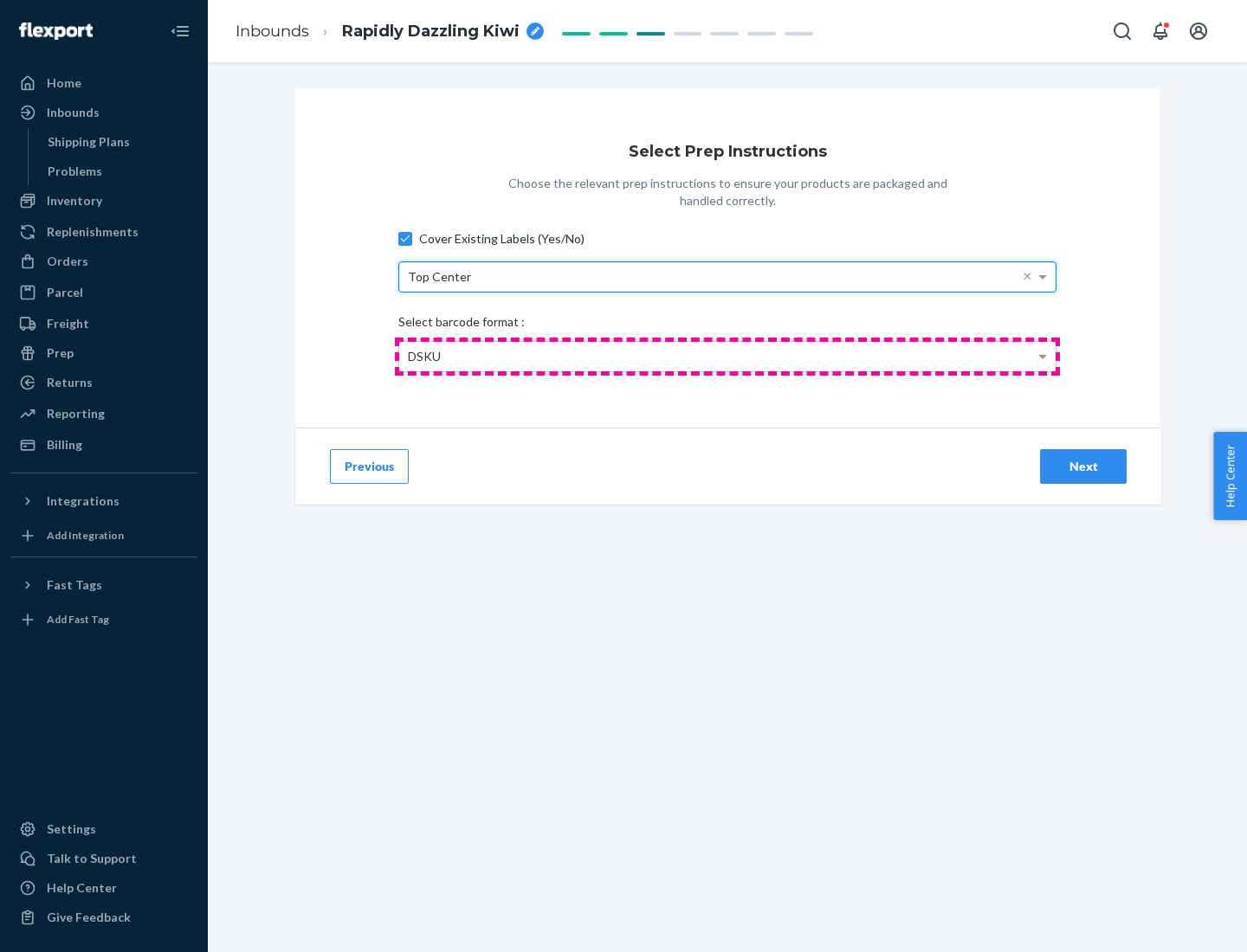
click at [728, 356] on div "DSKU" at bounding box center [727, 357] width 656 height 30
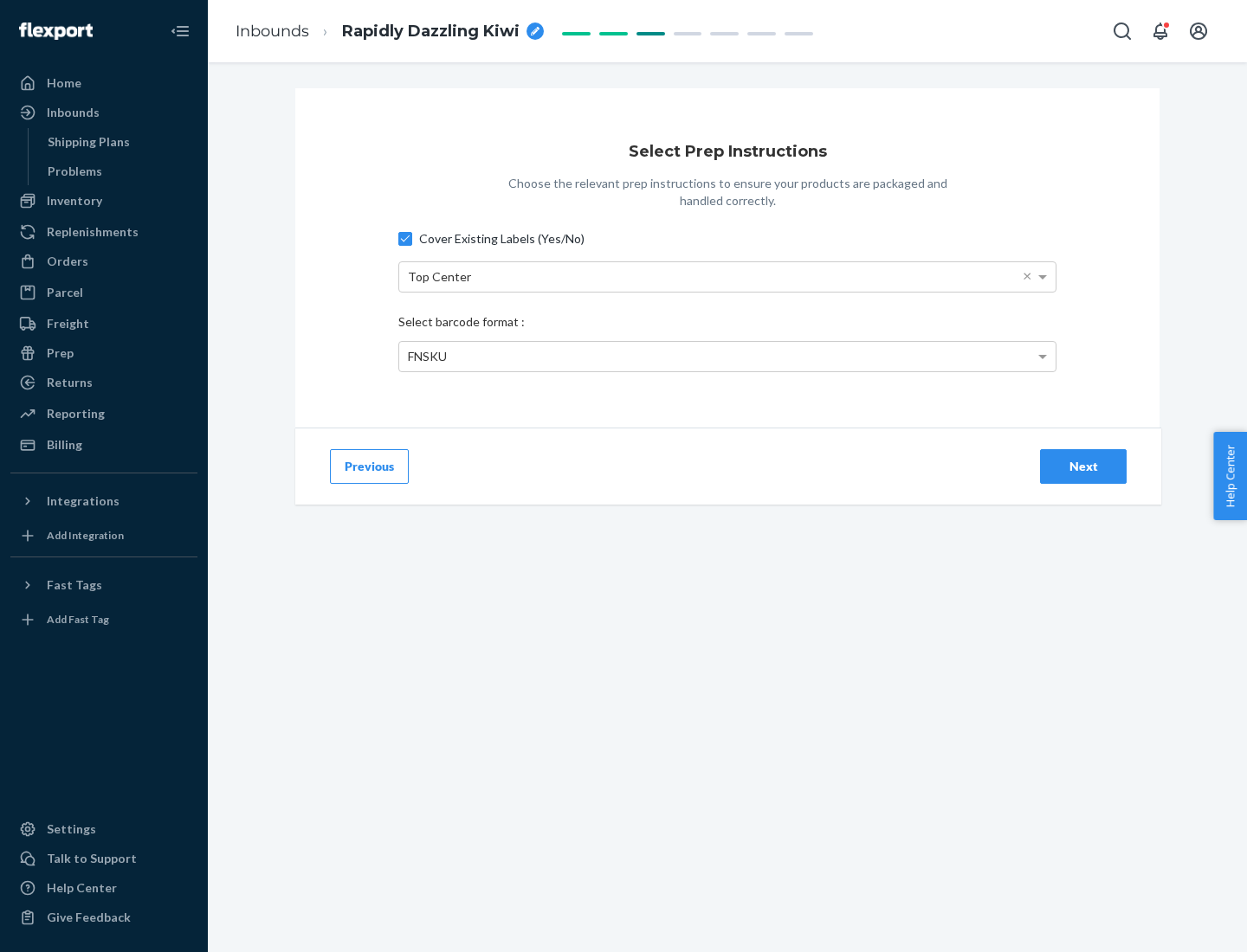
click at [1083, 465] on div "Next" at bounding box center [1082, 466] width 57 height 17
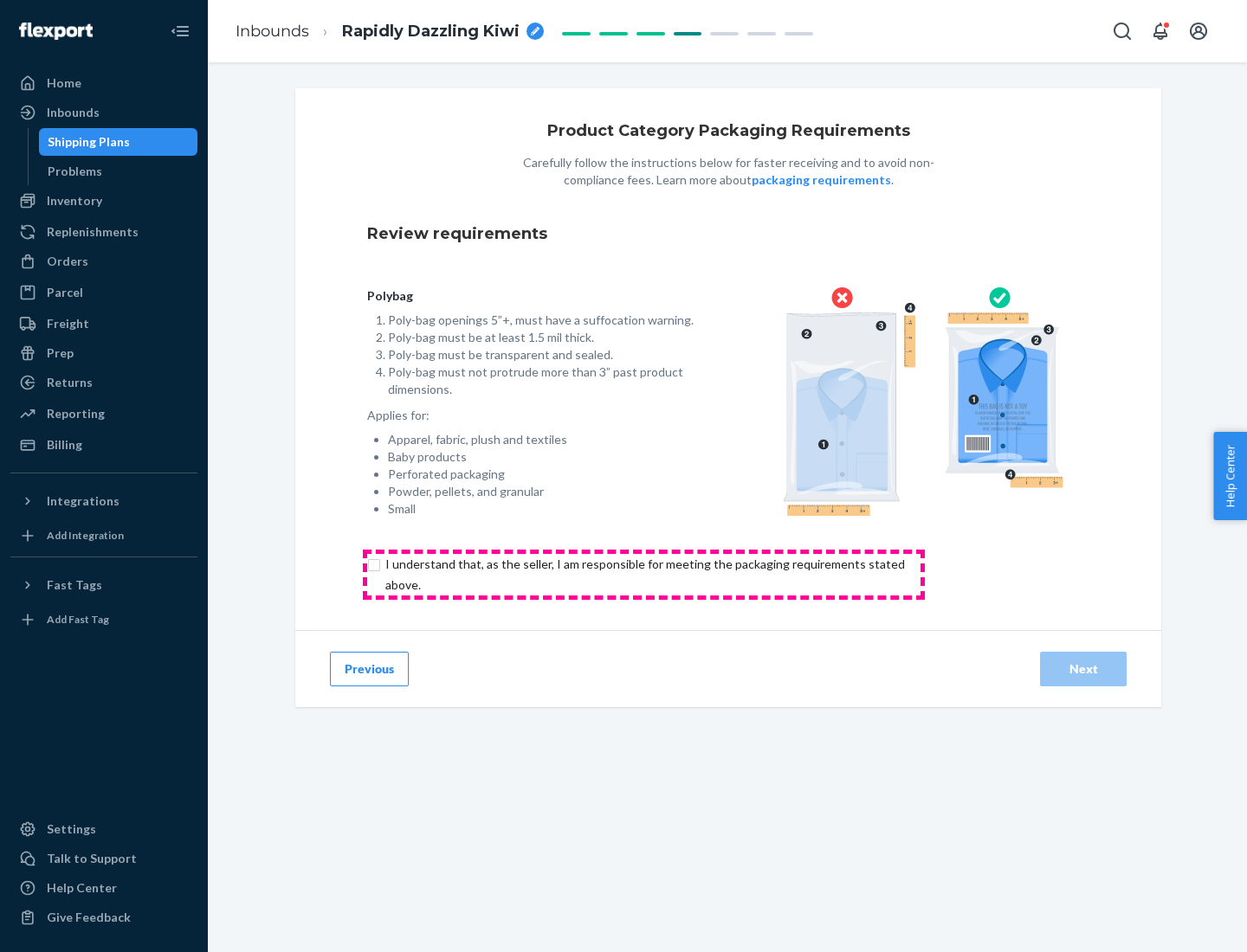
click at [644, 574] on input "checkbox" at bounding box center [655, 574] width 576 height 41
checkbox input "true"
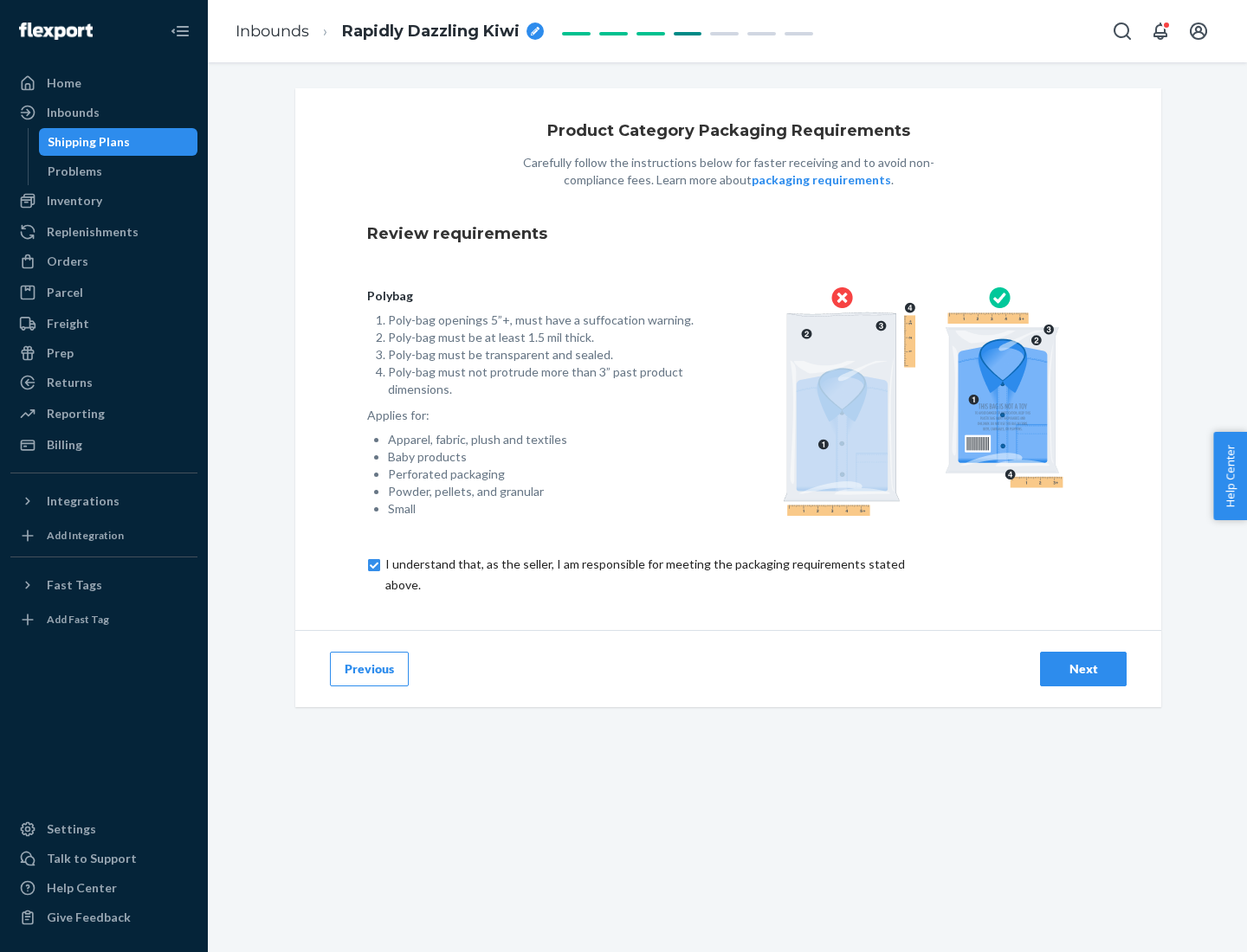
click at [1083, 669] on div "Next" at bounding box center [1082, 670] width 57 height 17
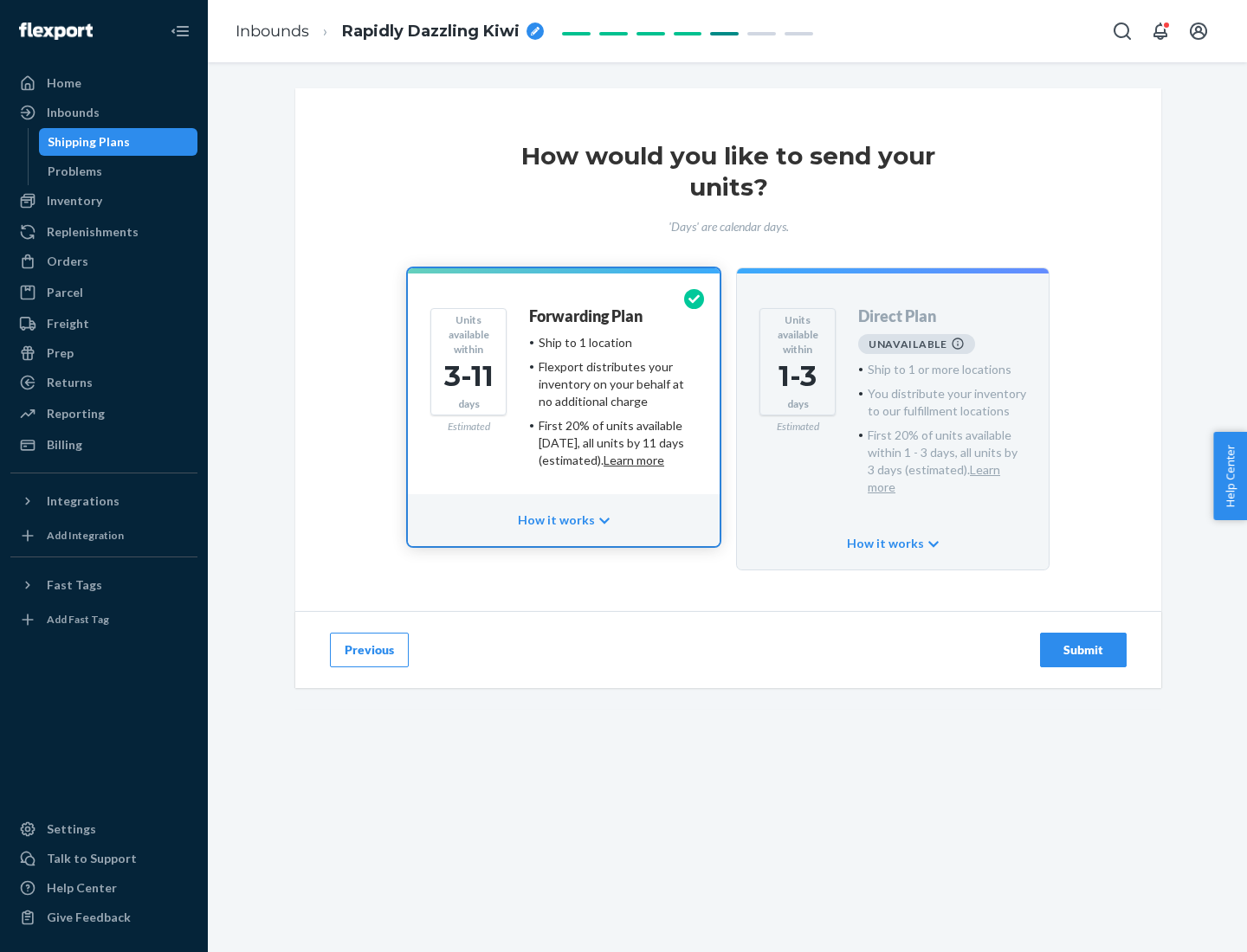
click at [587, 316] on h4 "Forwarding Plan" at bounding box center [586, 317] width 114 height 17
click at [1083, 642] on div "Submit" at bounding box center [1082, 650] width 57 height 17
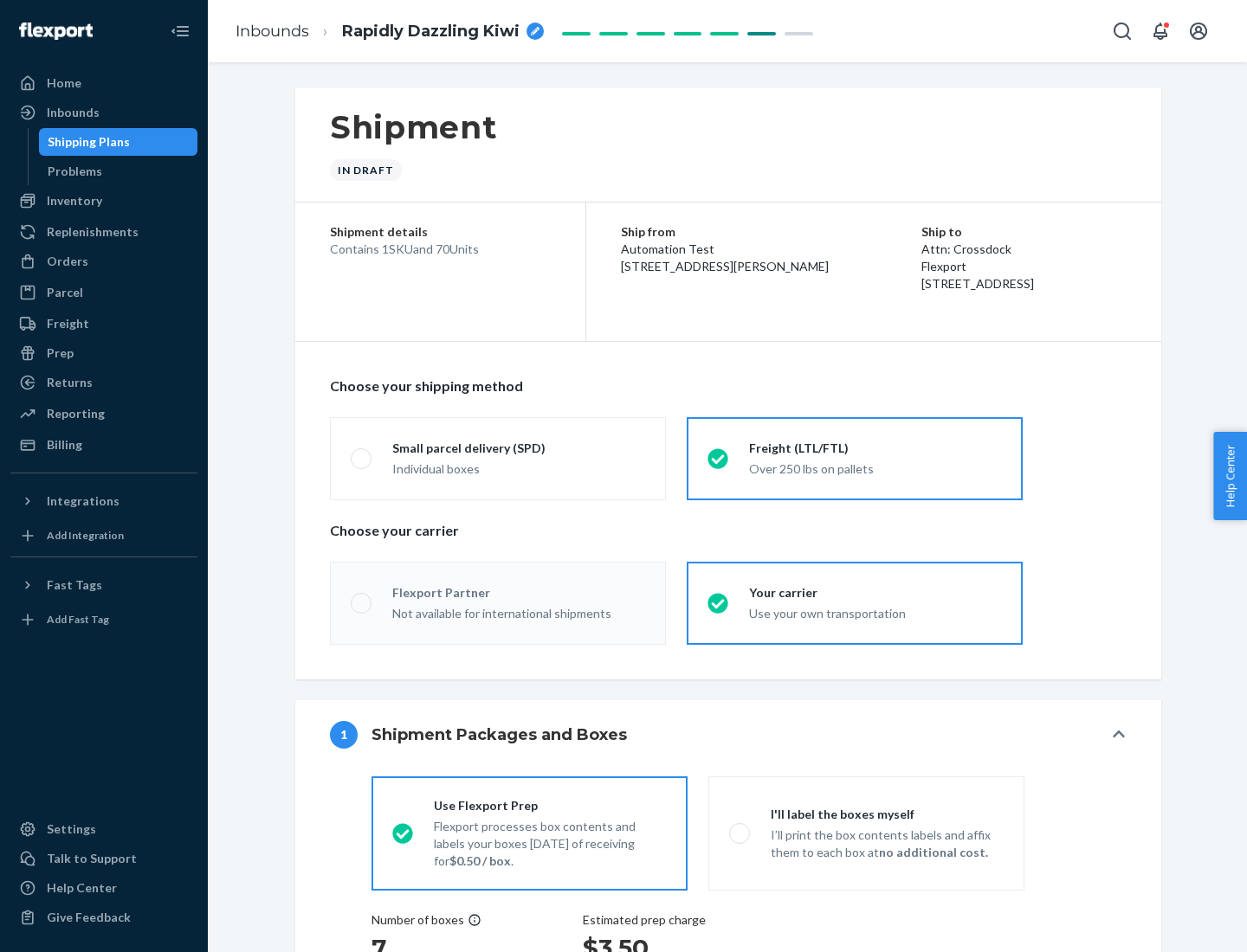
radio input "true"
radio input "false"
radio input "true"
radio input "false"
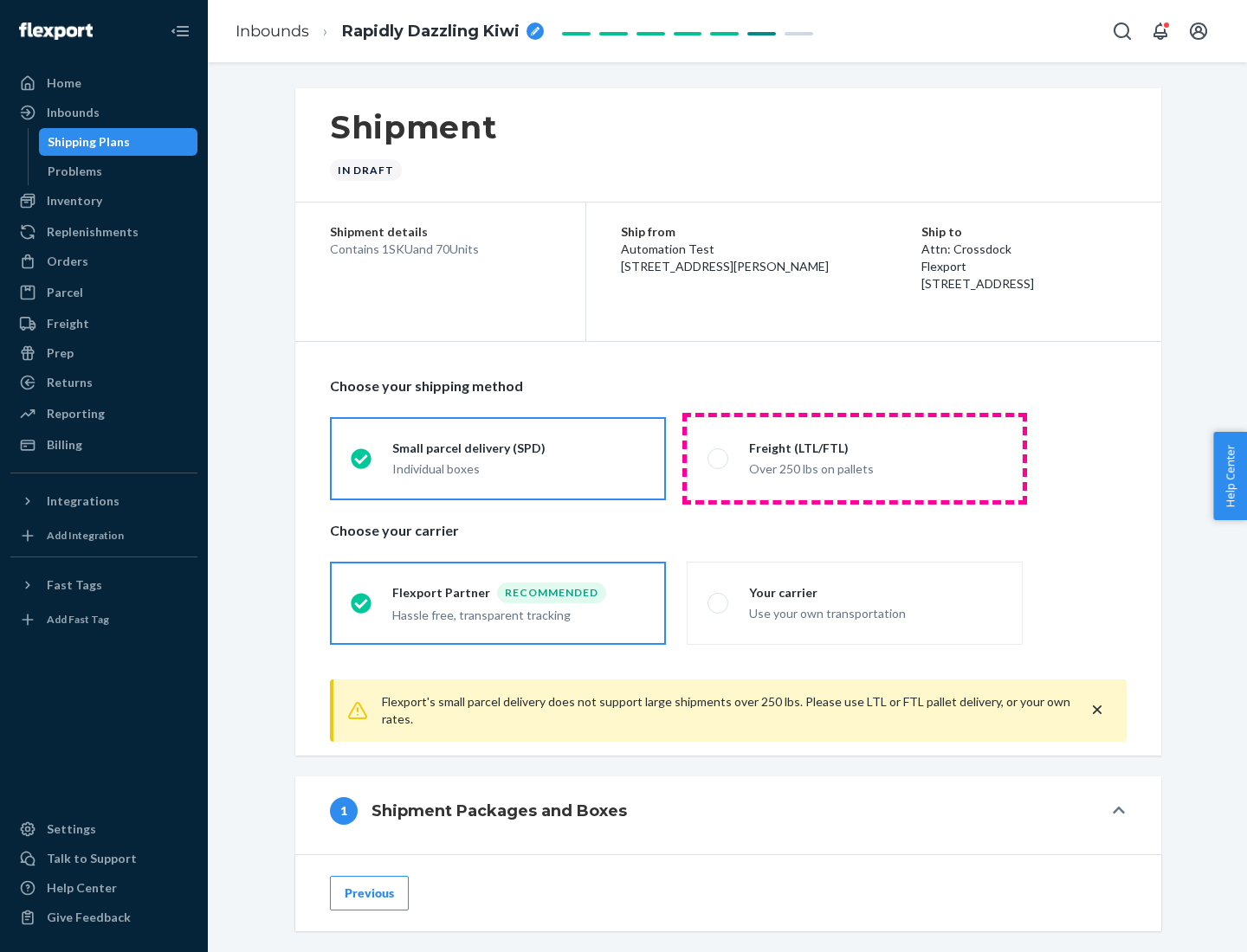
click at [855, 458] on div "Over 250 lbs on pallets" at bounding box center [875, 467] width 252 height 21
click at [719, 458] on input "Freight (LTL/FTL) Over 250 lbs on pallets" at bounding box center [713, 459] width 12 height 12
radio input "true"
radio input "false"
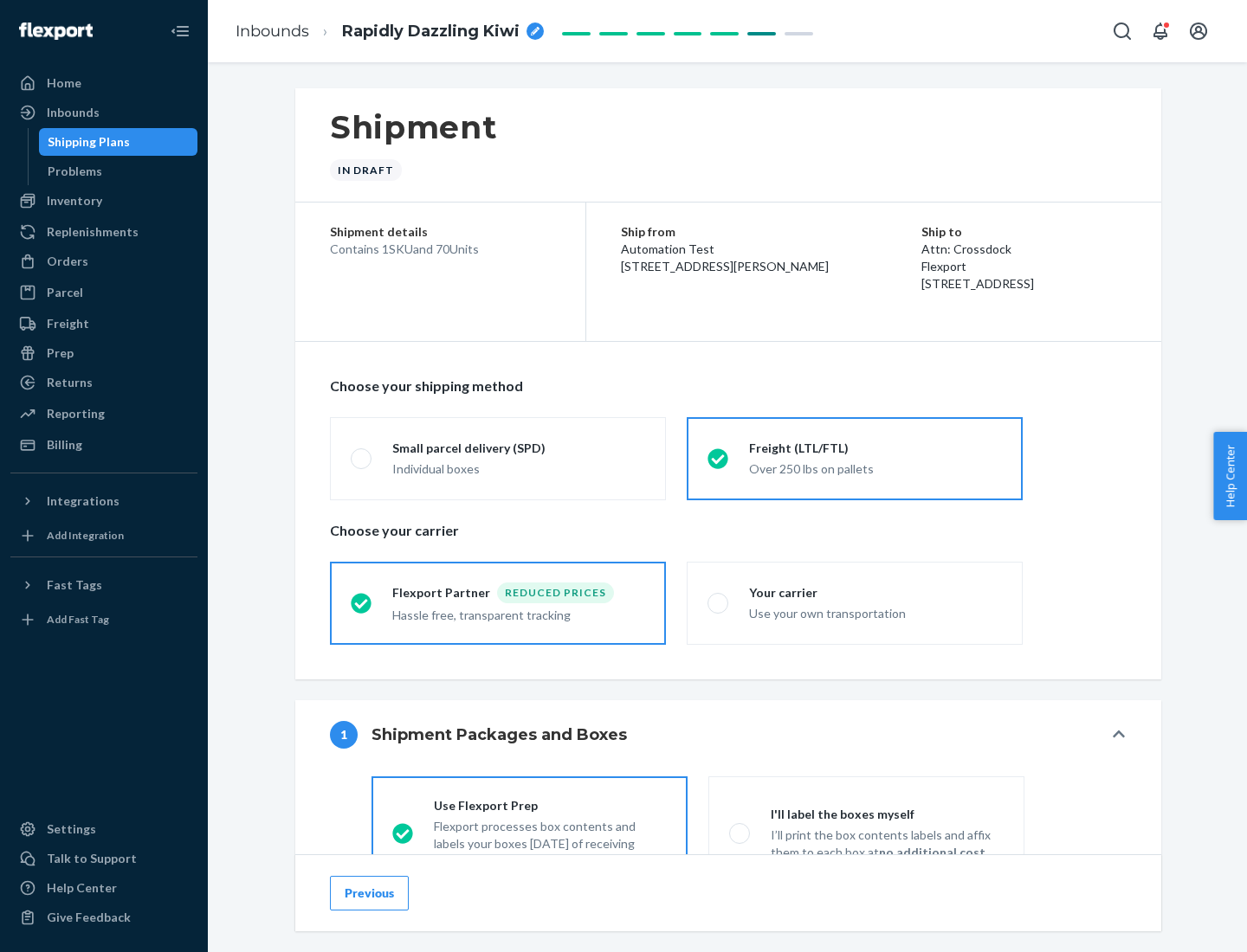
scroll to position [96, 0]
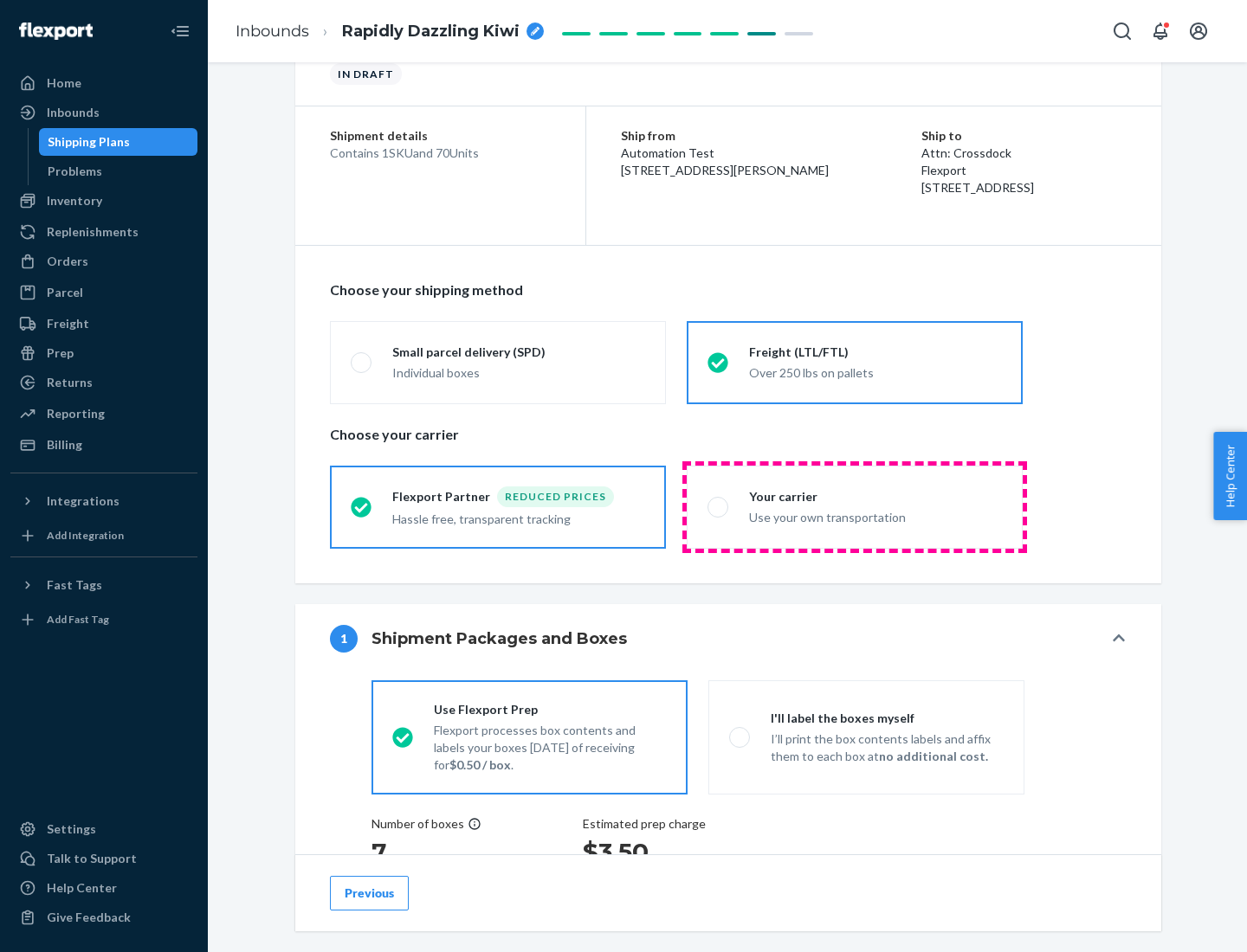
click at [855, 507] on div "Use your own transportation" at bounding box center [875, 516] width 252 height 21
click at [719, 507] on input "Your carrier Use your own transportation" at bounding box center [713, 507] width 12 height 12
radio input "true"
radio input "false"
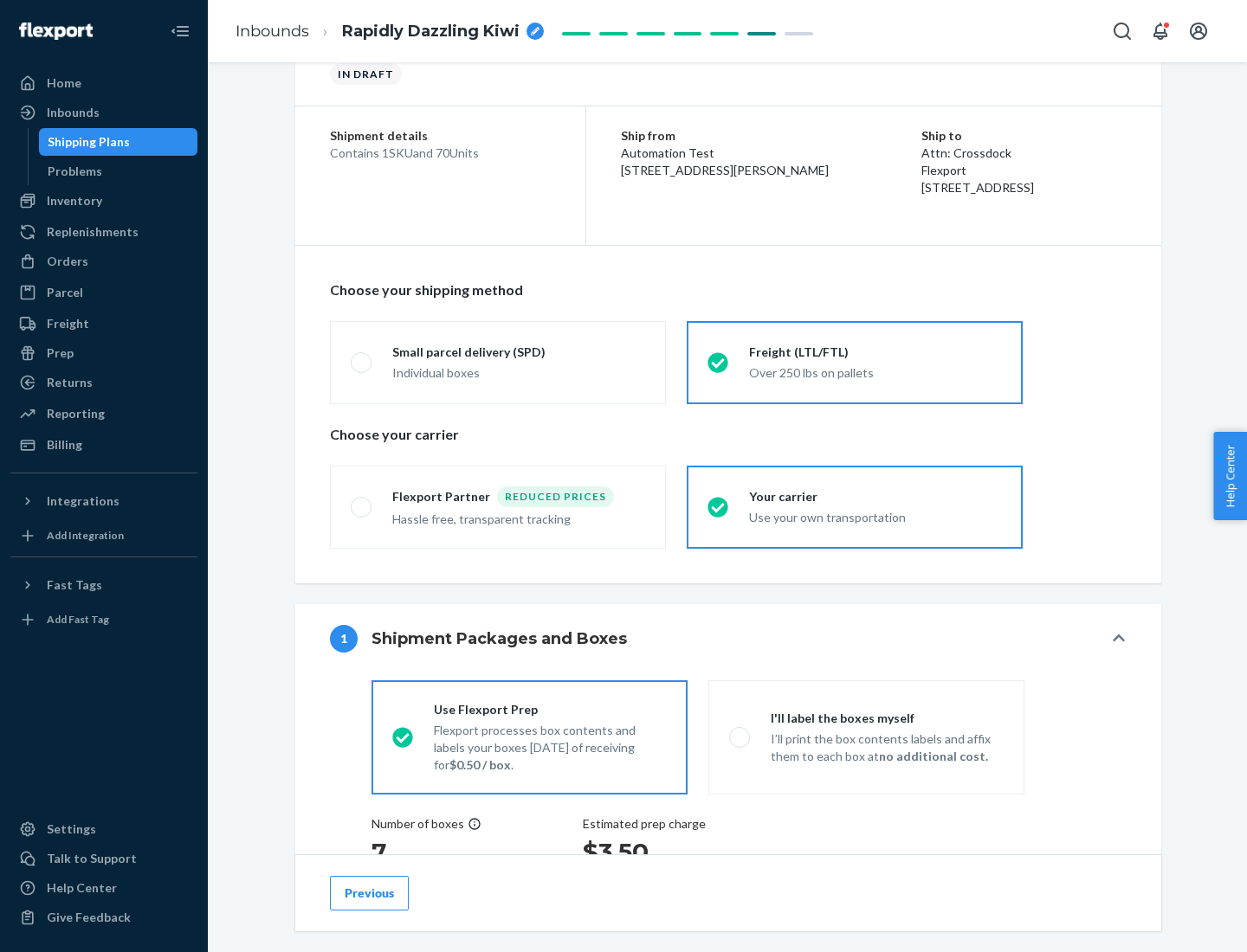
scroll to position [327, 0]
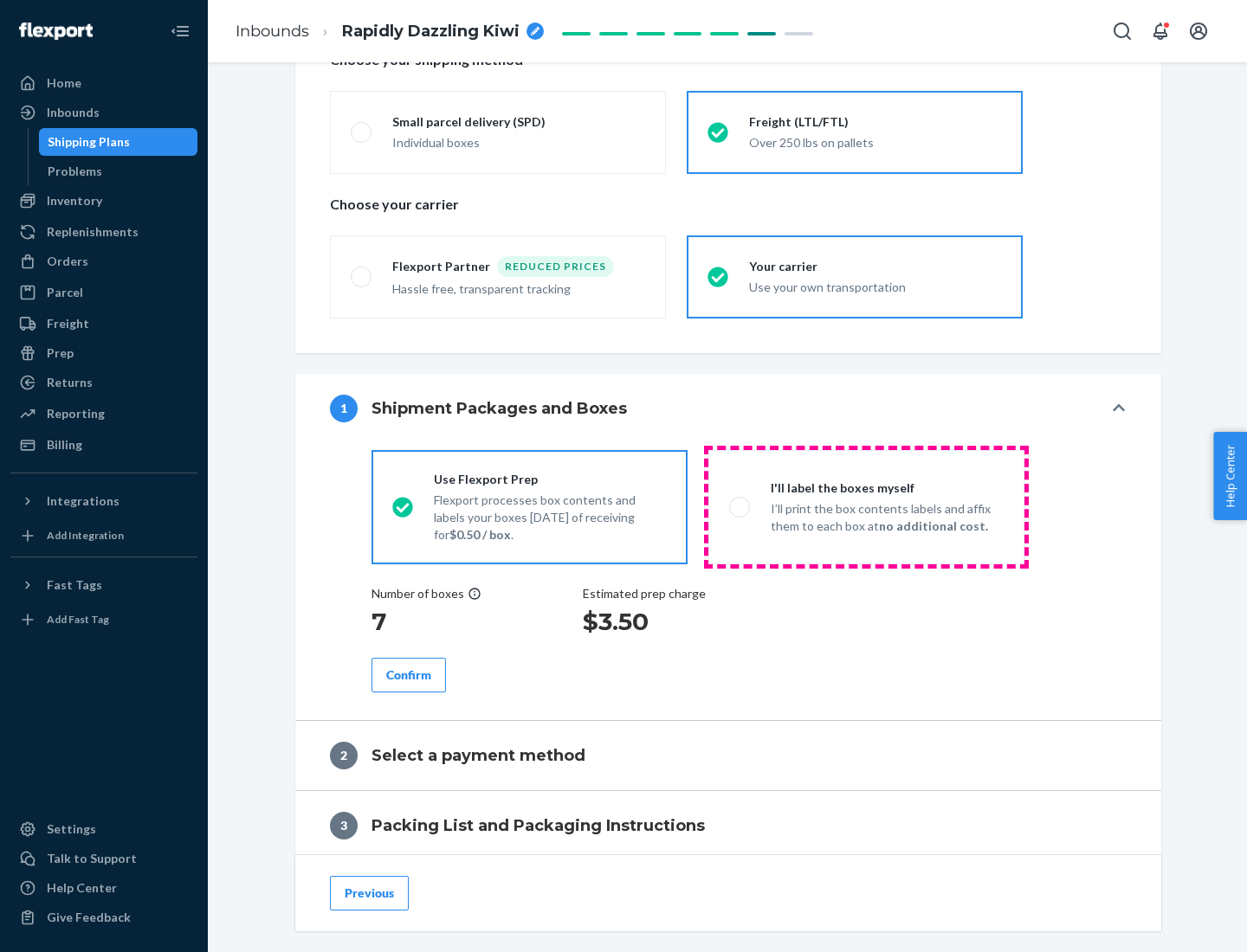
click at [866, 507] on p "I’ll print the box contents labels and affix them to each box at no additional …" at bounding box center [888, 517] width 233 height 35
click at [740, 507] on input "I'll label the boxes myself I’ll print the box contents labels and affix them t…" at bounding box center [735, 507] width 12 height 12
radio input "true"
radio input "false"
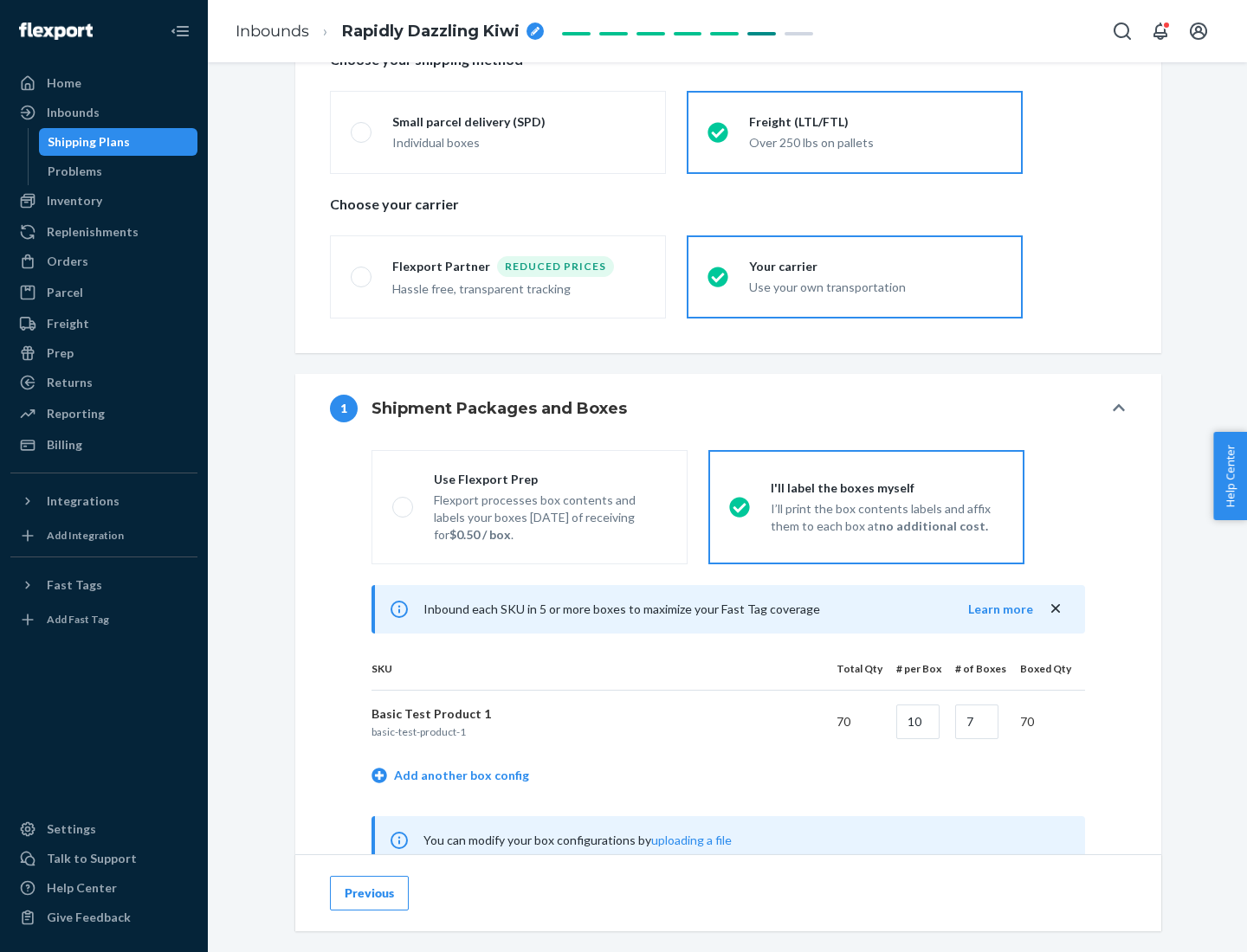
scroll to position [542, 0]
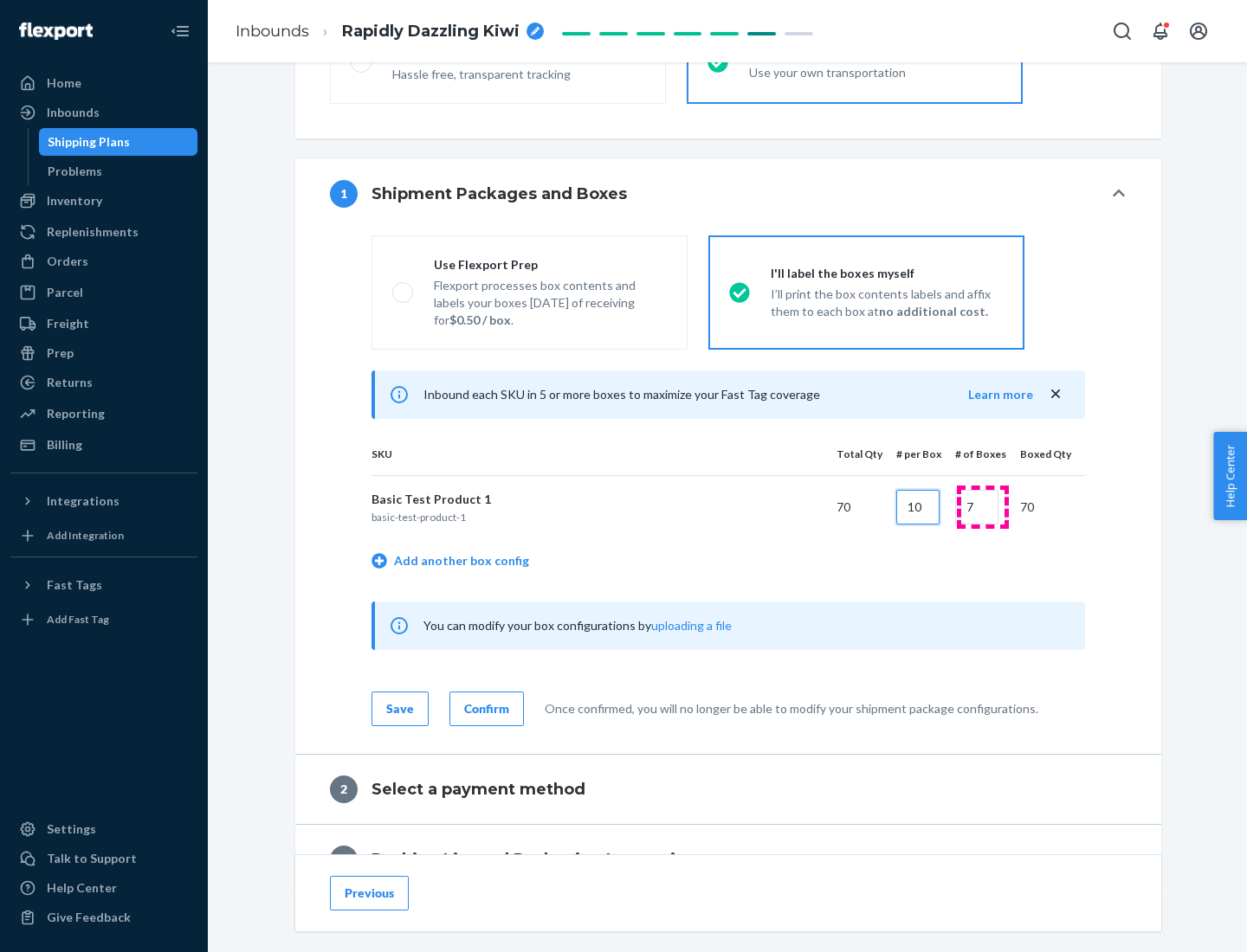
type input "10"
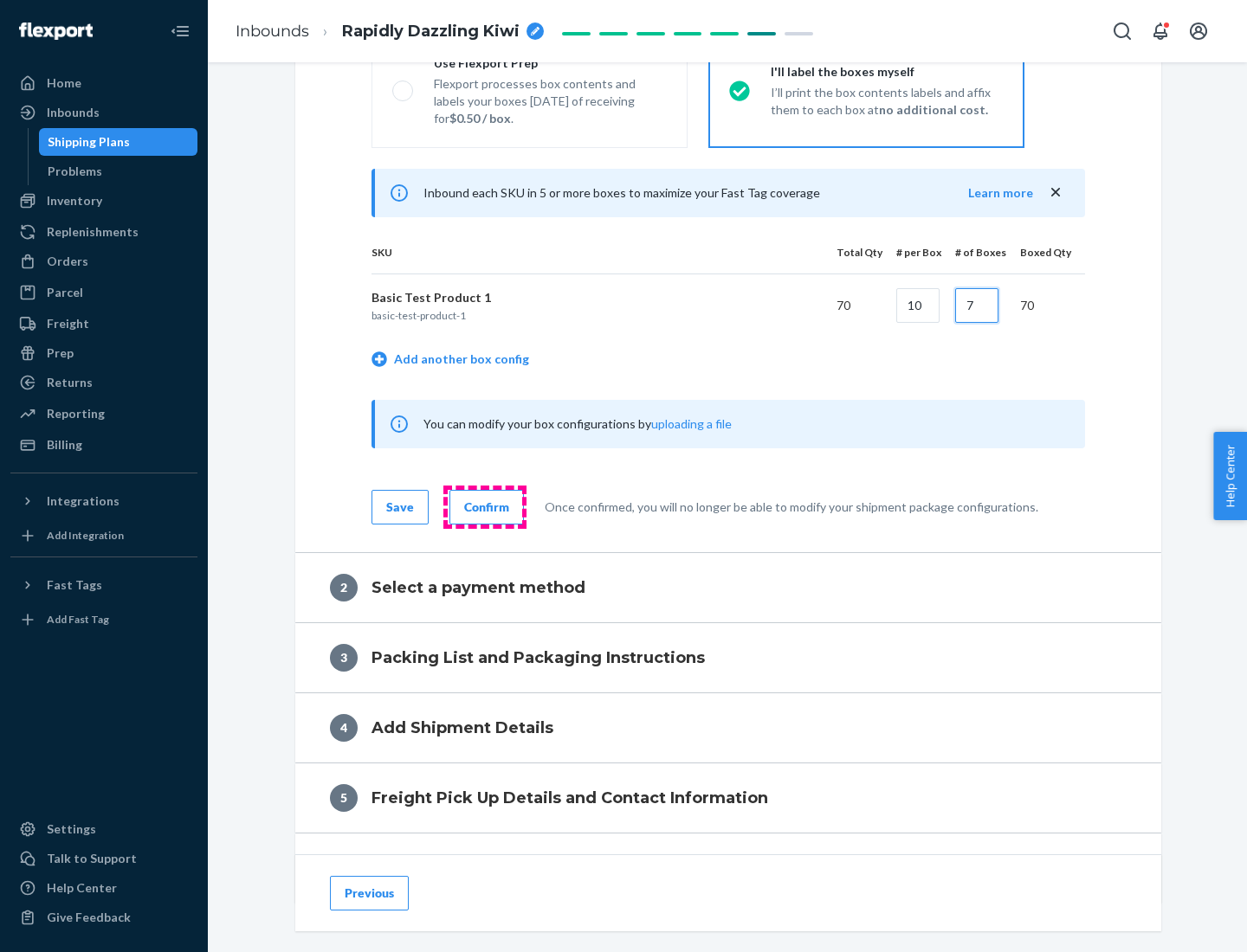
type input "7"
click at [484, 507] on div "Confirm" at bounding box center [487, 508] width 45 height 17
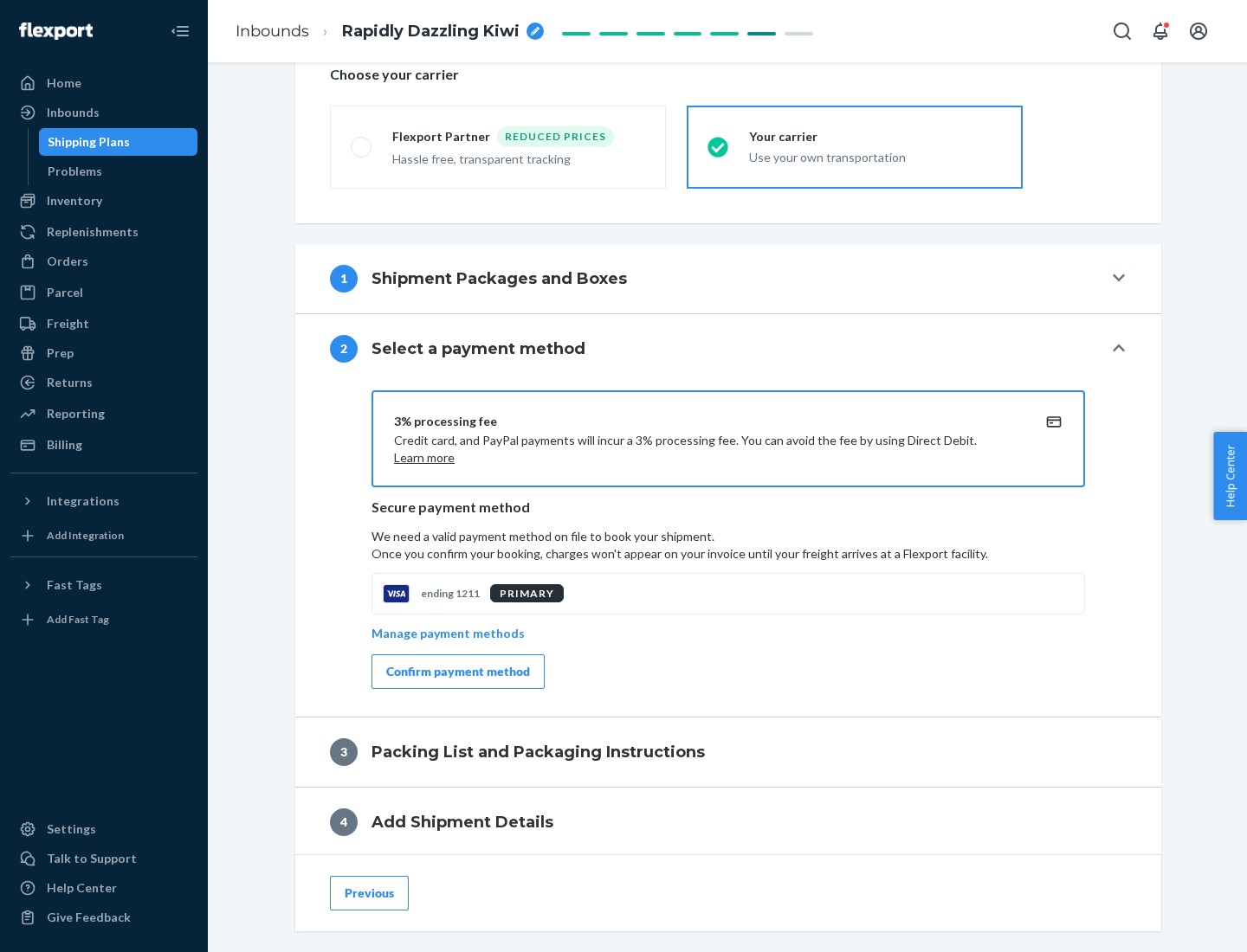
scroll to position [621, 0]
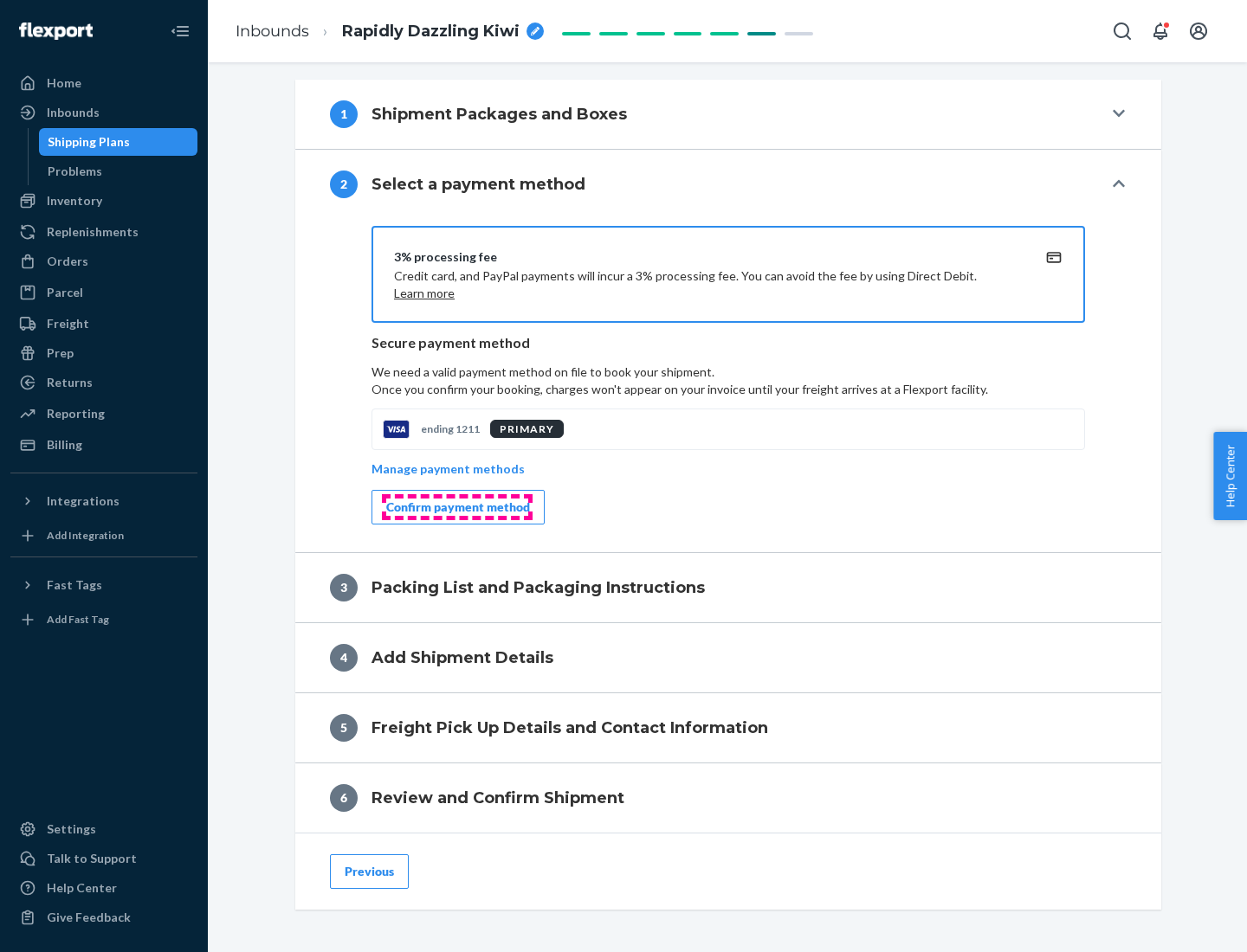
click at [457, 508] on div "Confirm payment method" at bounding box center [458, 508] width 144 height 17
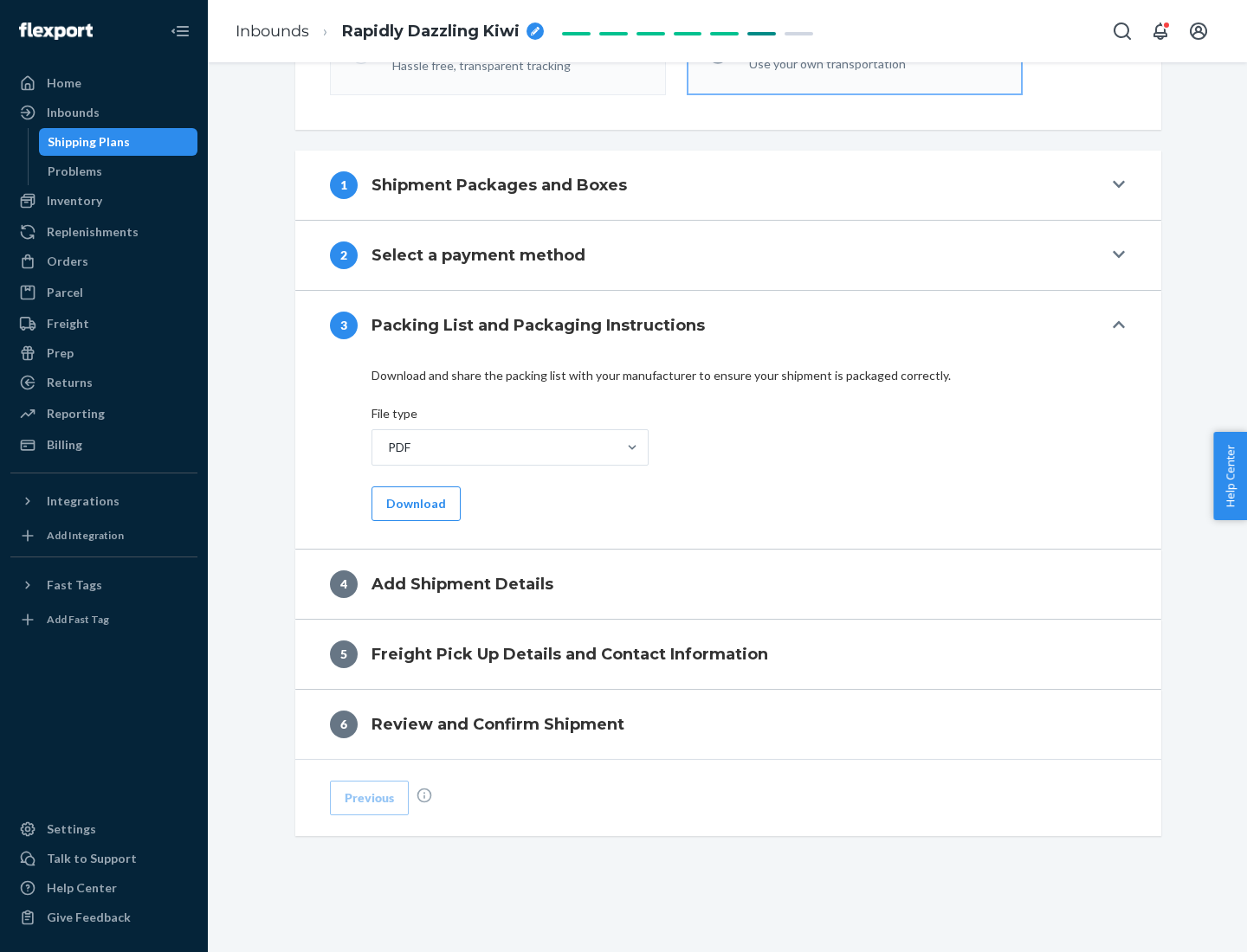
scroll to position [546, 0]
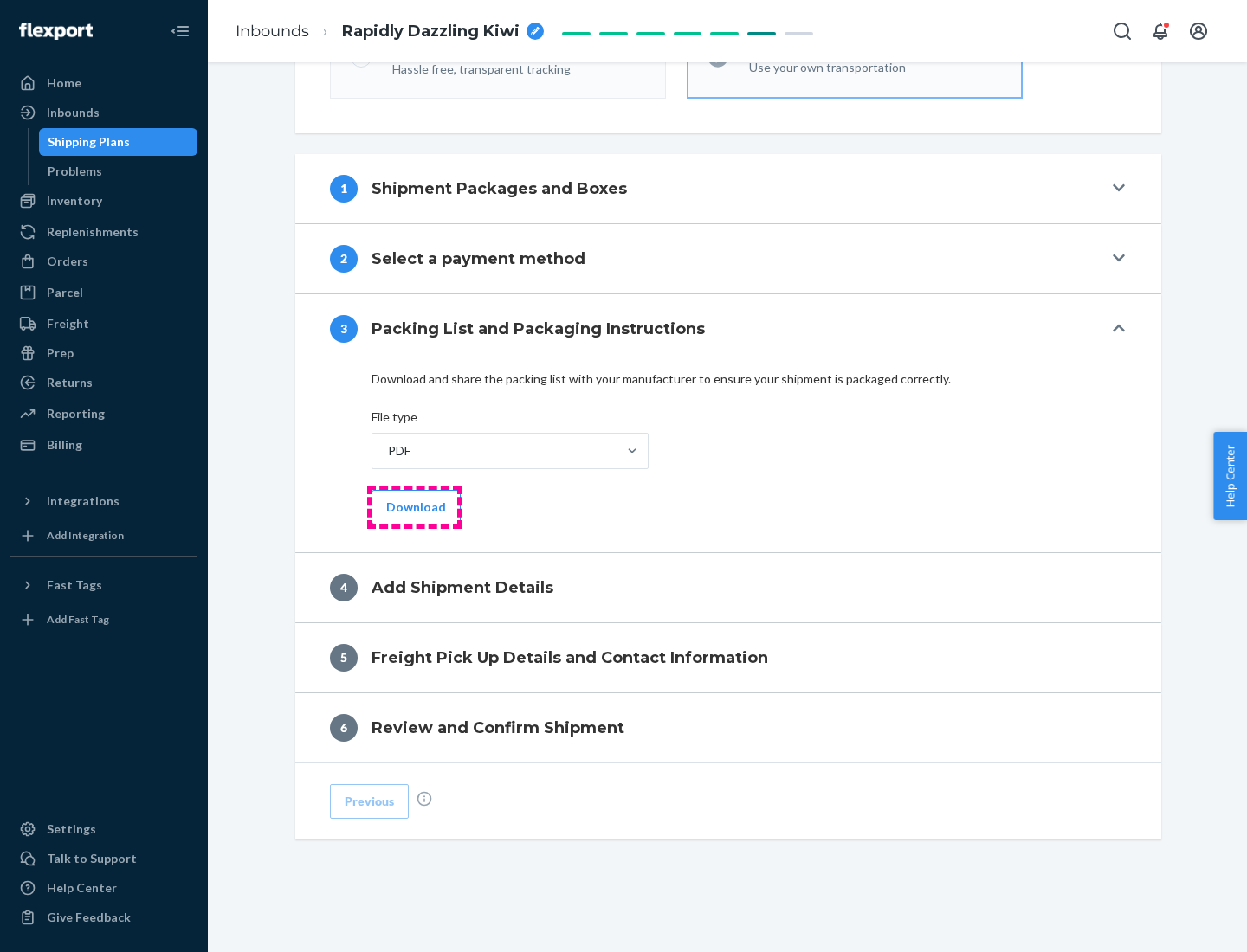
click at [413, 507] on button "Download" at bounding box center [415, 508] width 90 height 35
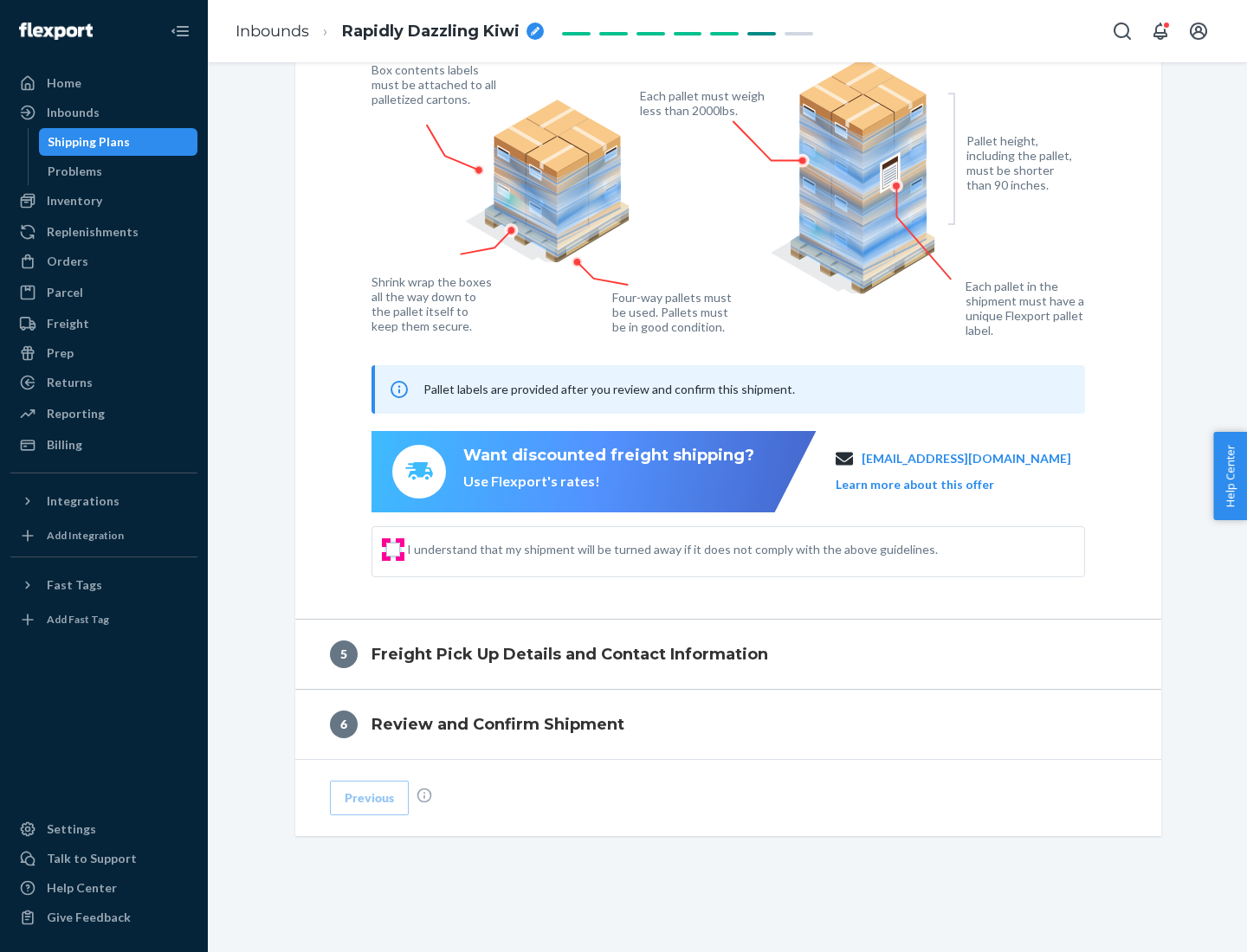
click at [393, 549] on input "I understand that my shipment will be turned away if it does not comply with th…" at bounding box center [393, 549] width 13 height 13
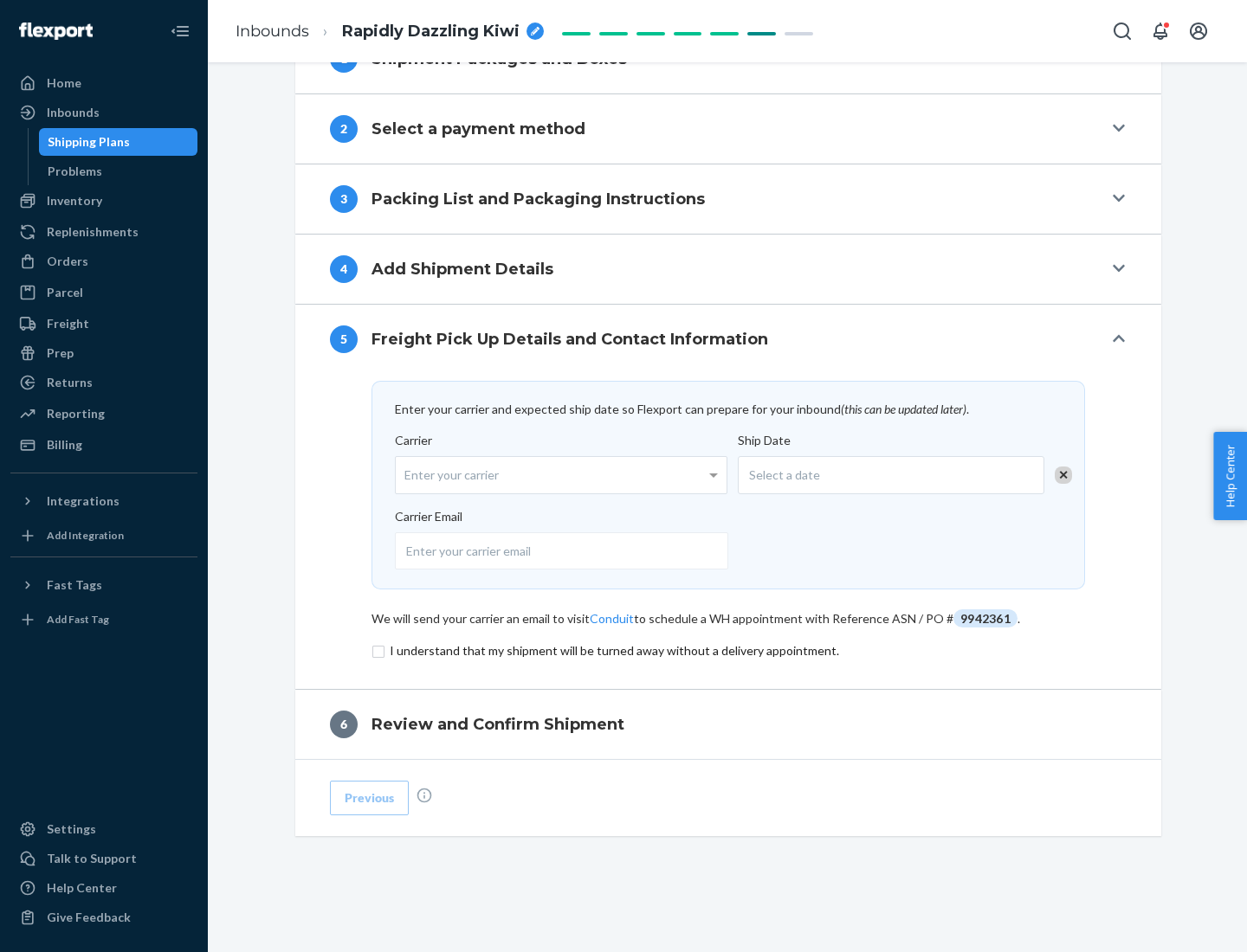
click at [729, 650] on input "checkbox" at bounding box center [728, 651] width 713 height 21
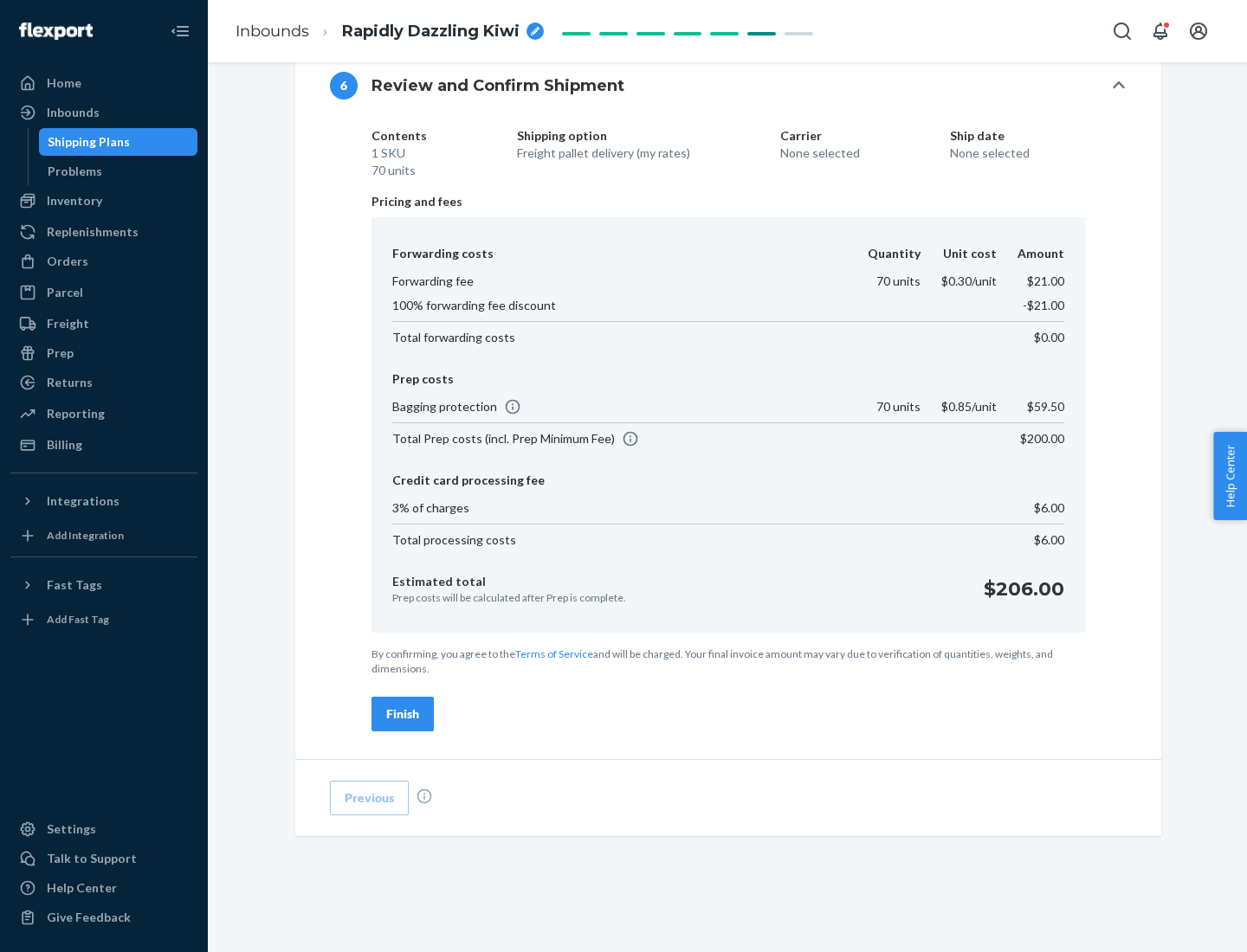
click at [403, 714] on div "Finish" at bounding box center [403, 714] width 33 height 17
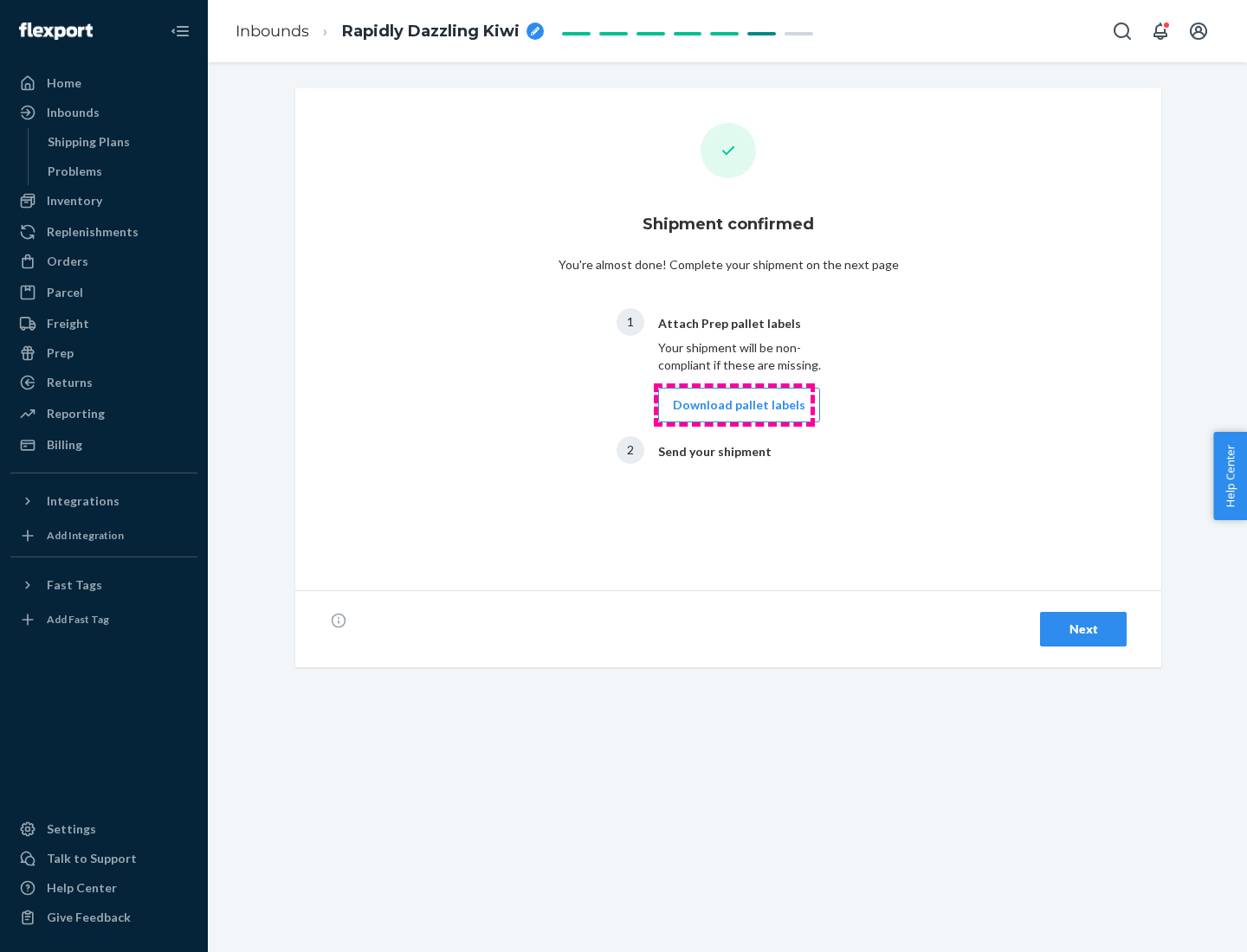
click at [734, 406] on button "Download pallet labels" at bounding box center [739, 406] width 162 height 35
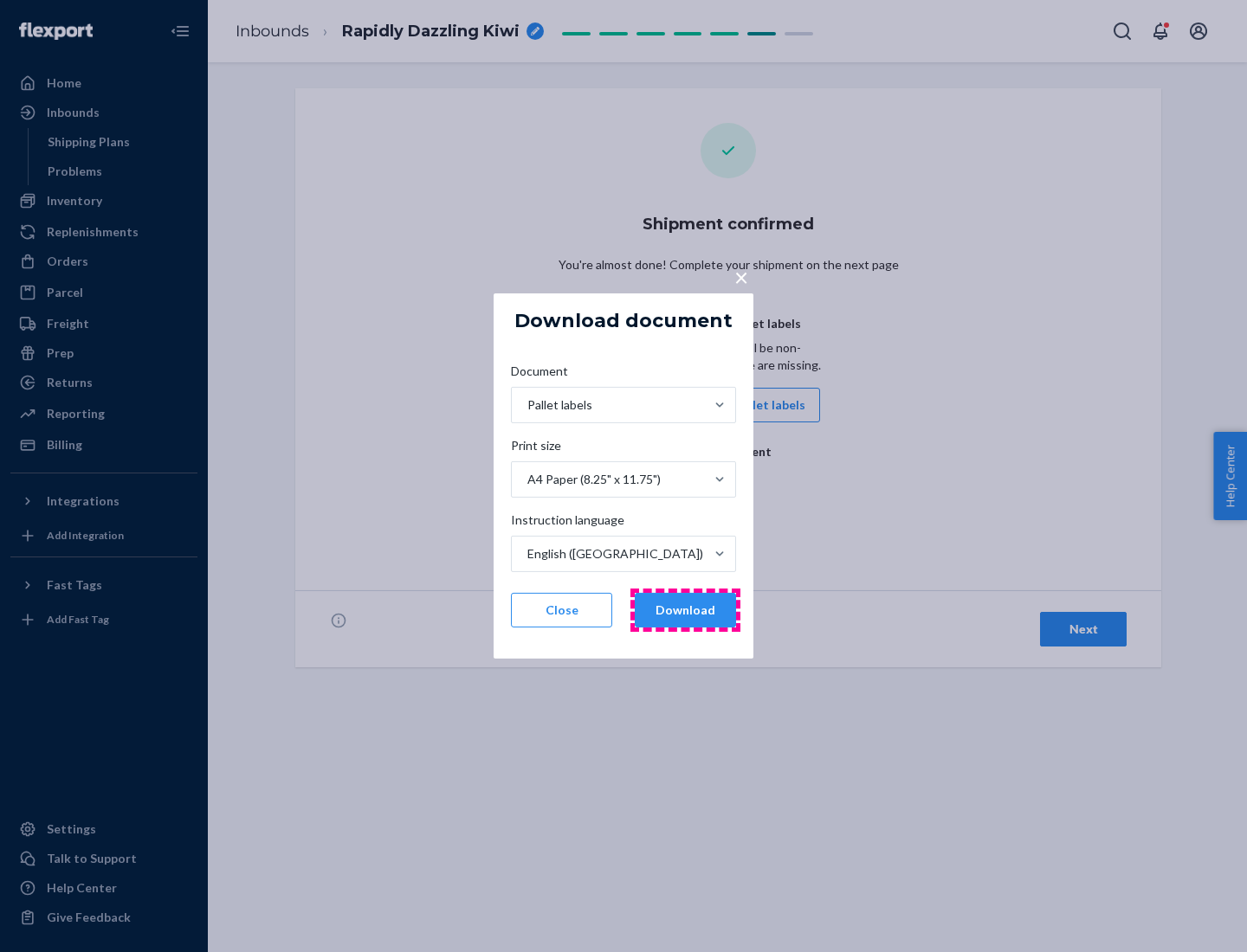
click at [685, 610] on button "Download" at bounding box center [685, 610] width 101 height 35
click at [740, 277] on span "×" at bounding box center [741, 277] width 13 height 30
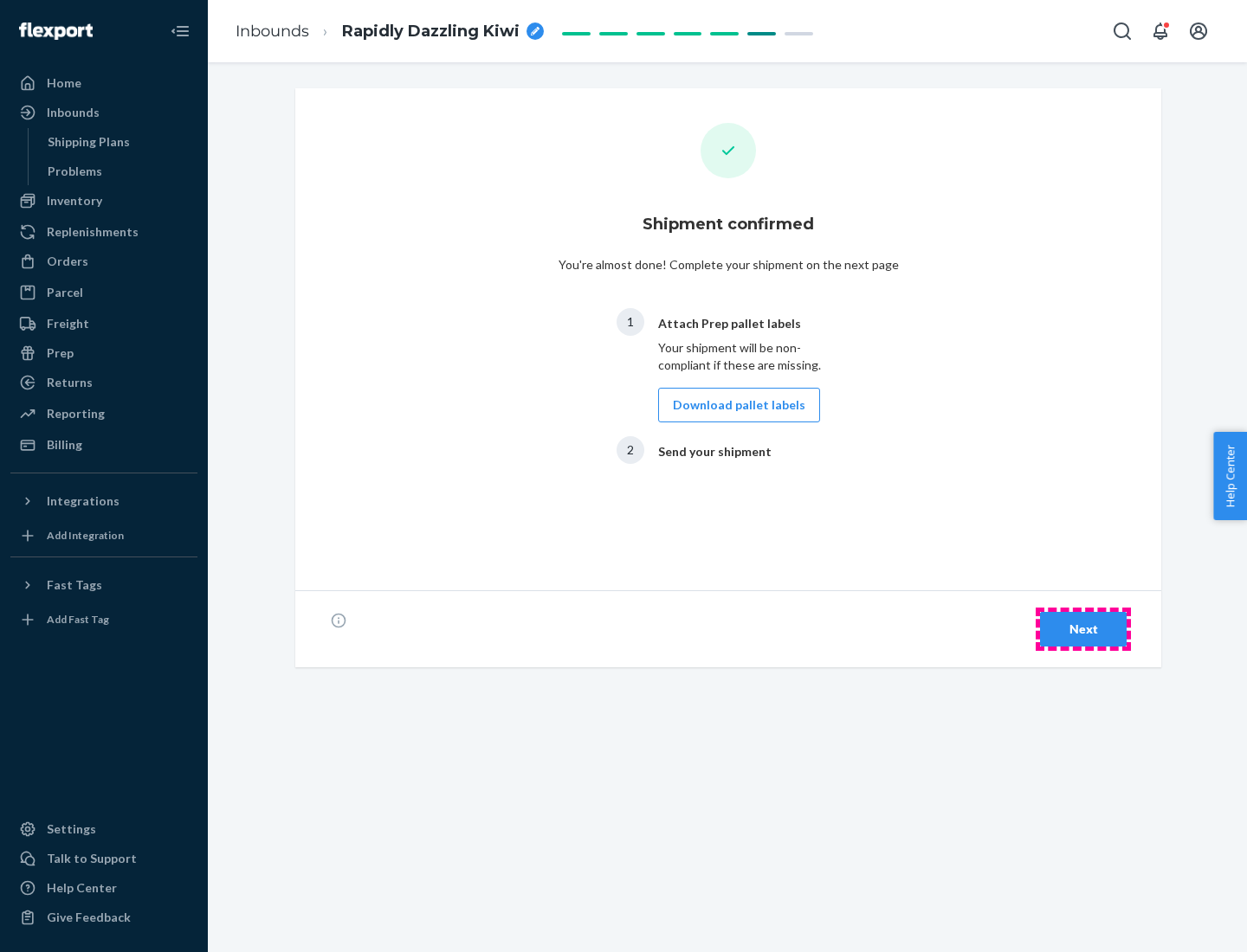
click at [1083, 629] on div "Next" at bounding box center [1082, 629] width 57 height 17
